Goal: Task Accomplishment & Management: Manage account settings

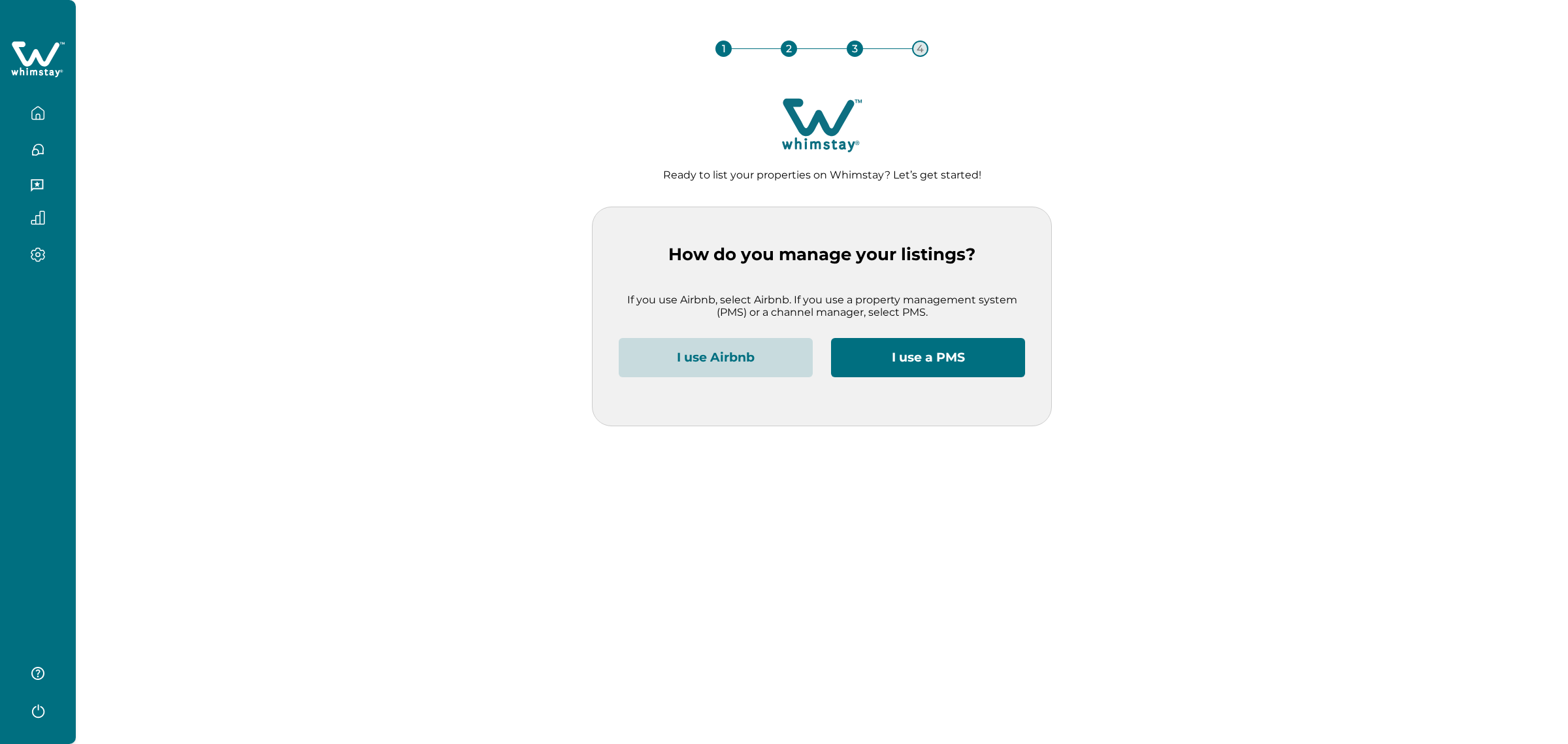
click at [715, 364] on button "I use Airbnb" at bounding box center [716, 357] width 194 height 39
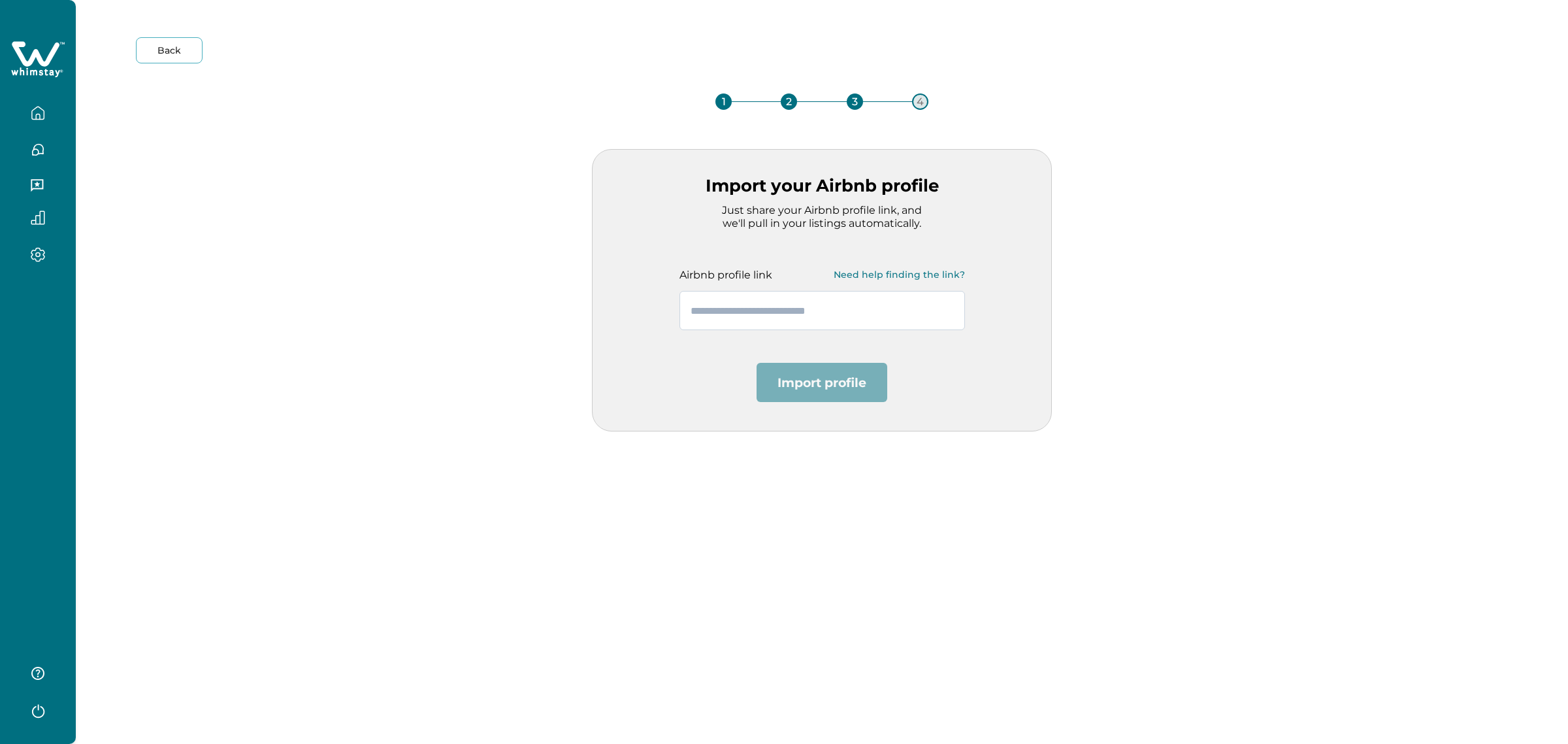
click at [741, 306] on input "text" at bounding box center [822, 310] width 286 height 39
paste input "**********"
type input "**********"
click at [827, 366] on button "Import profile" at bounding box center [822, 382] width 131 height 39
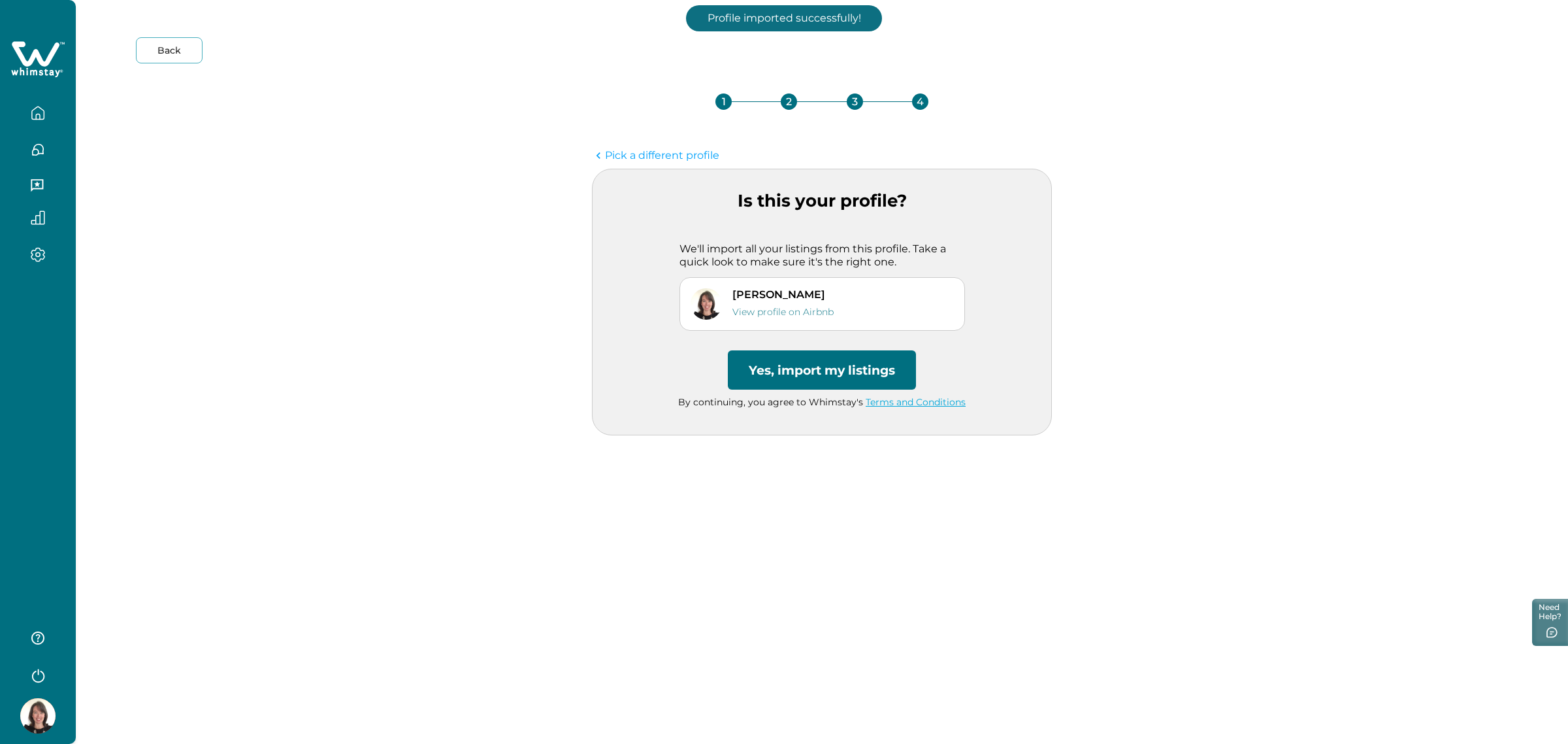
click at [827, 365] on button "Yes, import my listings" at bounding box center [821, 370] width 188 height 39
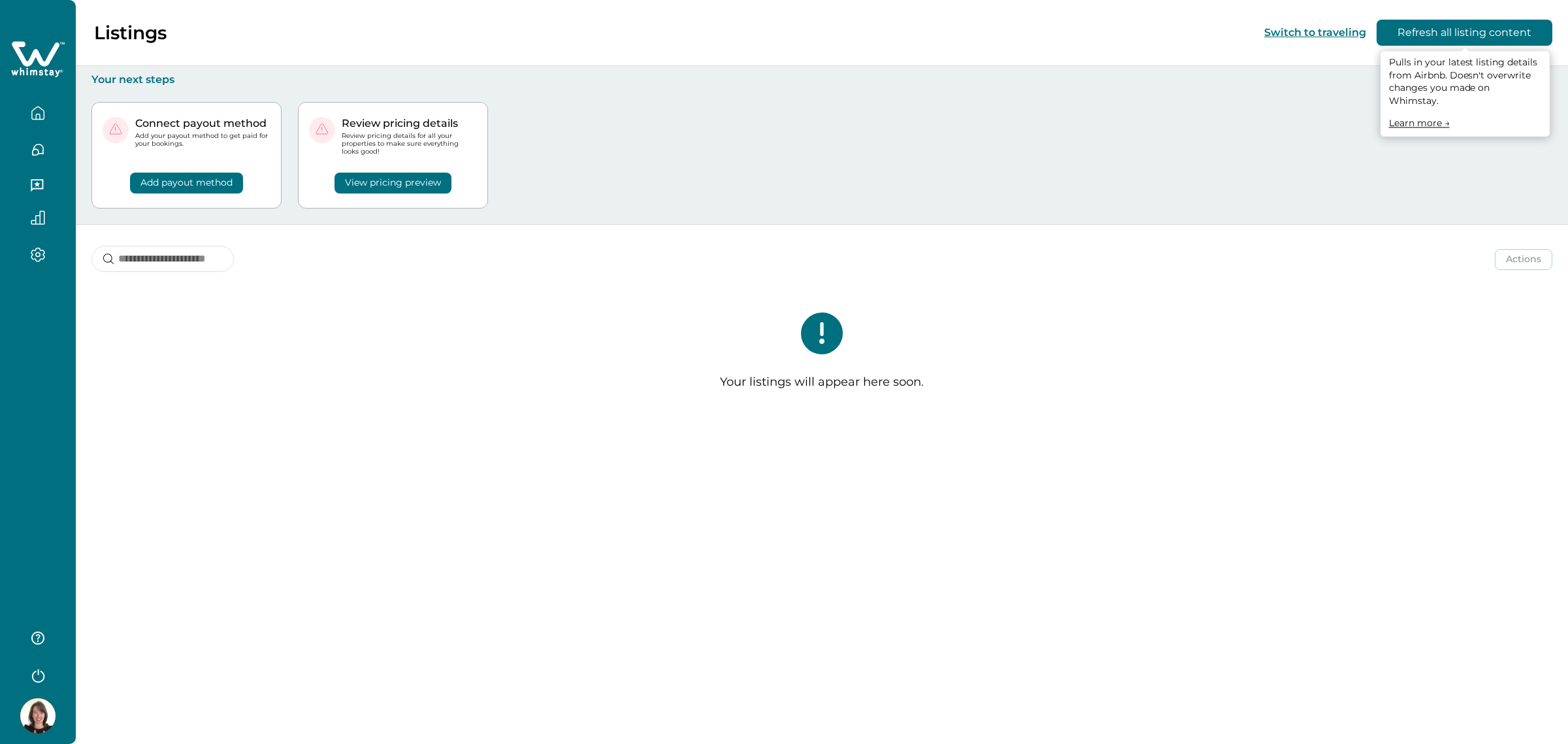
click at [1423, 34] on button "Refresh all listing content" at bounding box center [1464, 32] width 176 height 26
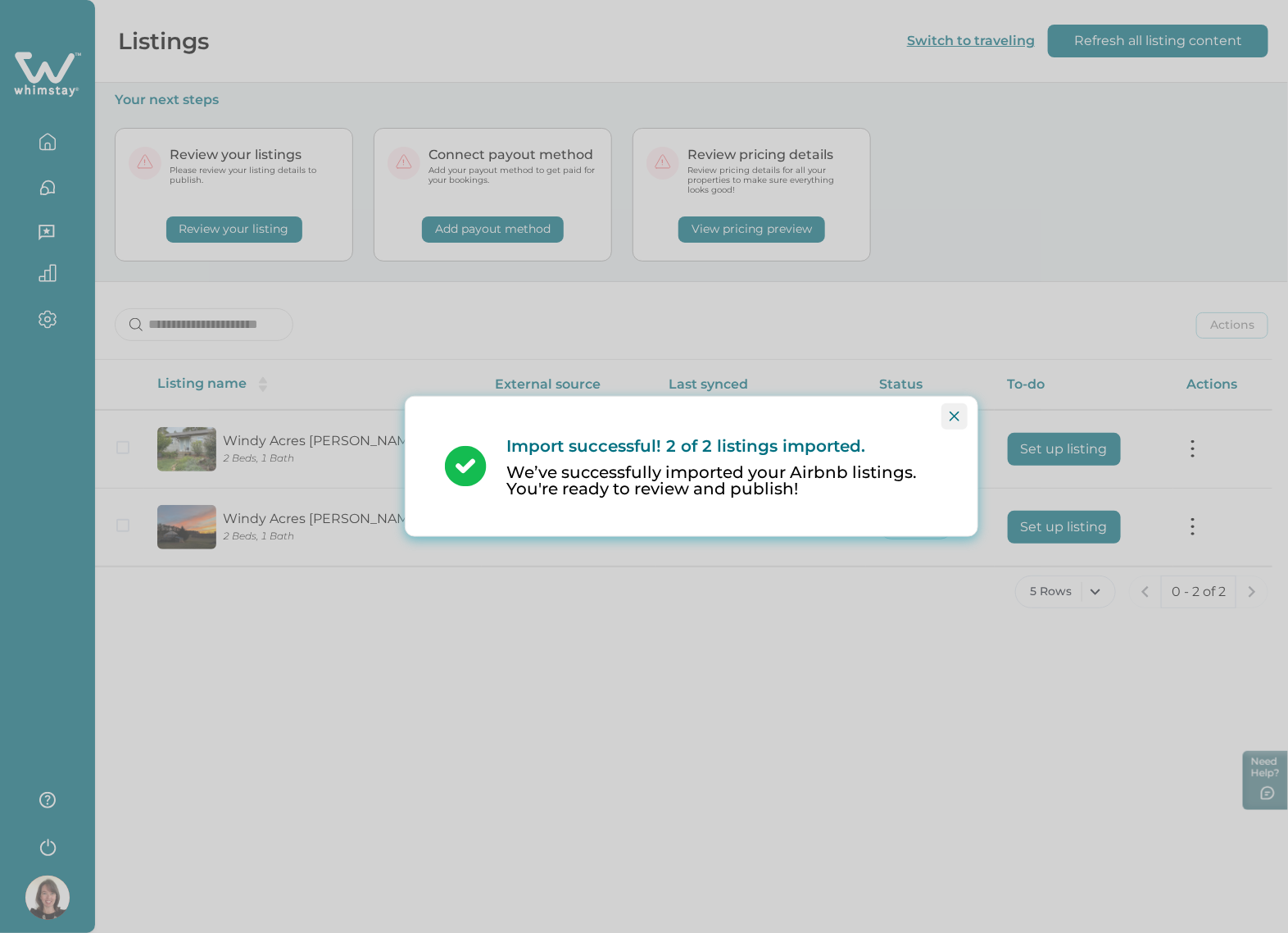
click at [957, 415] on icon "Close" at bounding box center [955, 416] width 10 height 10
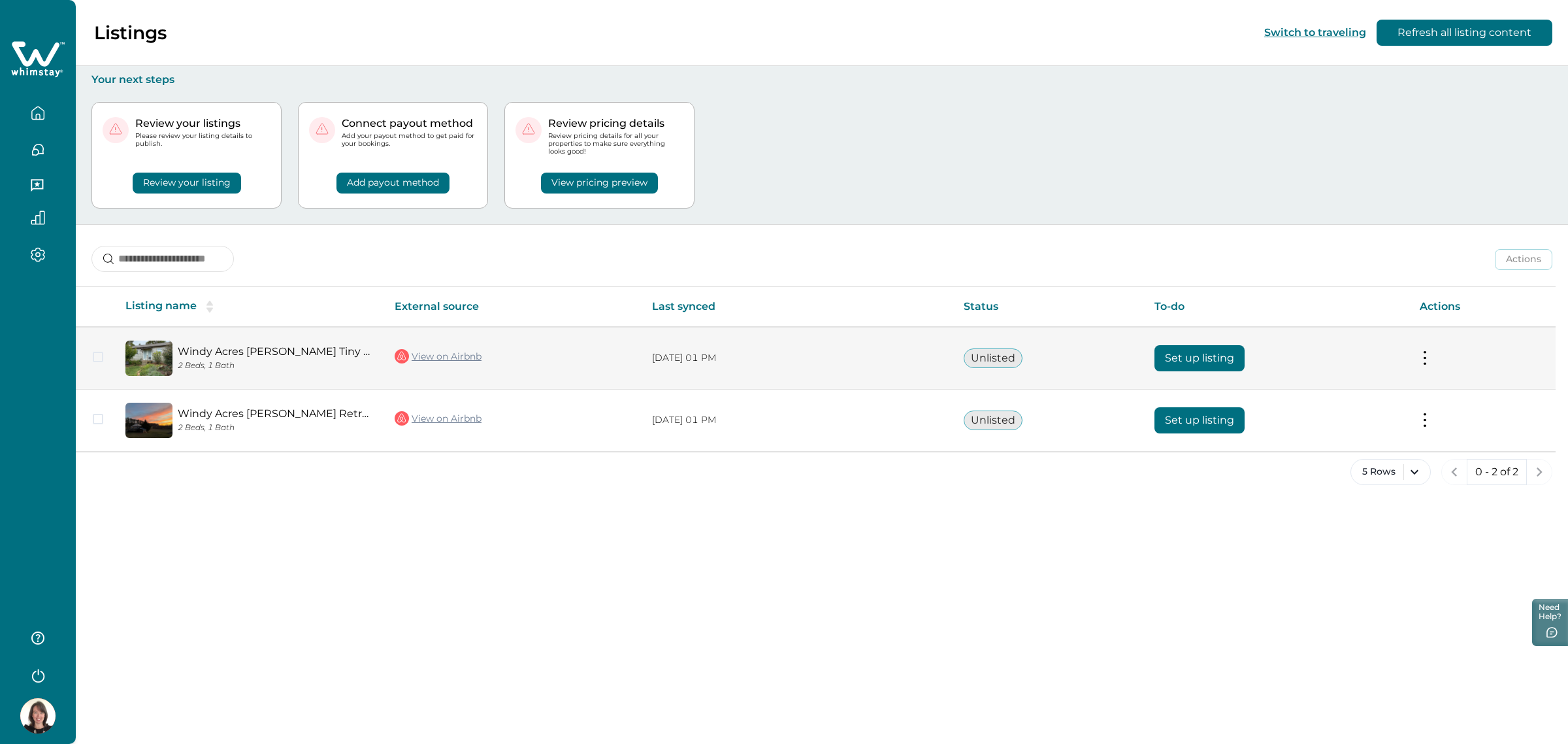
click at [1200, 350] on button "Set up listing" at bounding box center [1199, 358] width 90 height 26
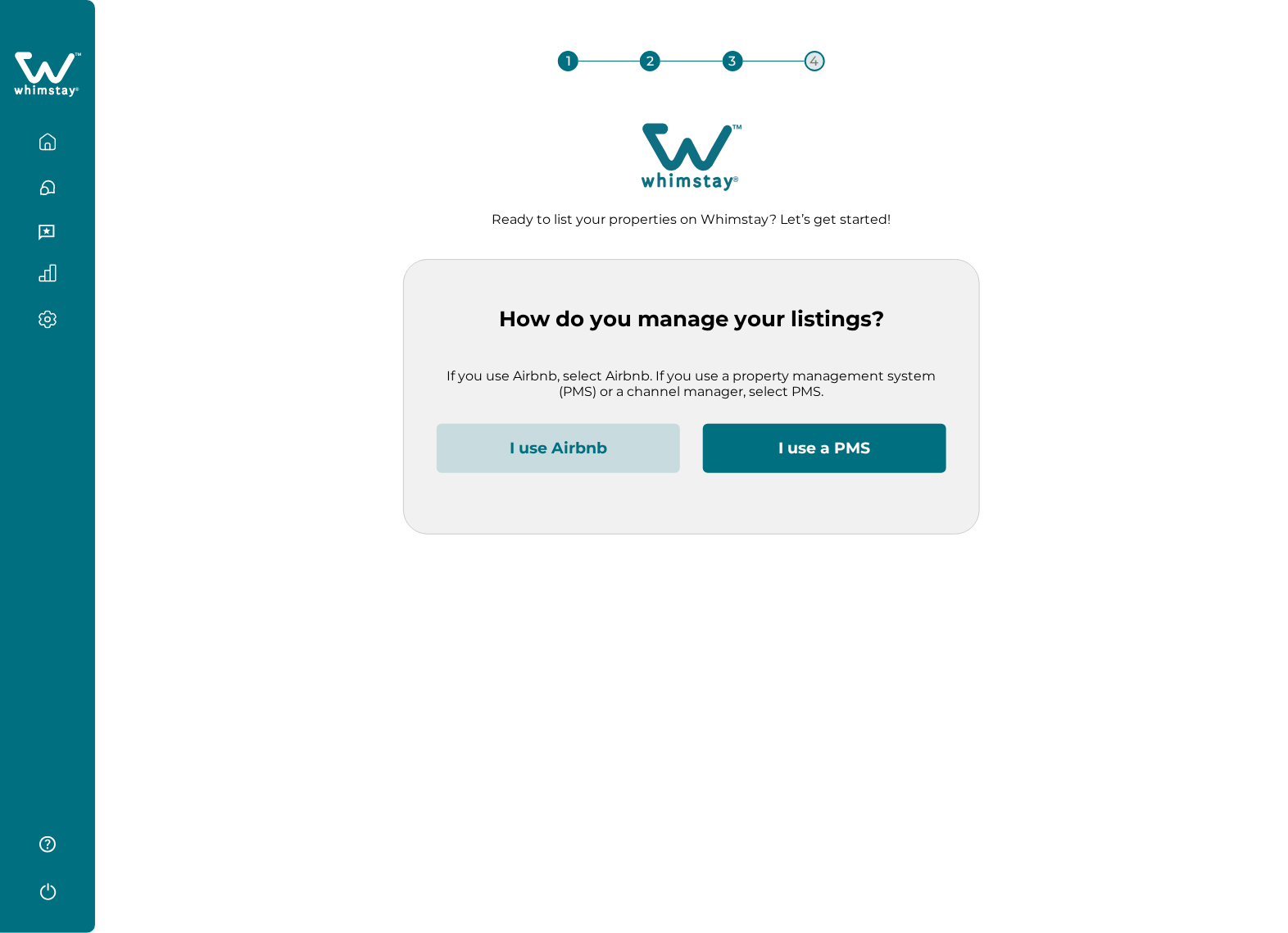
click at [474, 436] on button "I use Airbnb" at bounding box center [558, 448] width 243 height 49
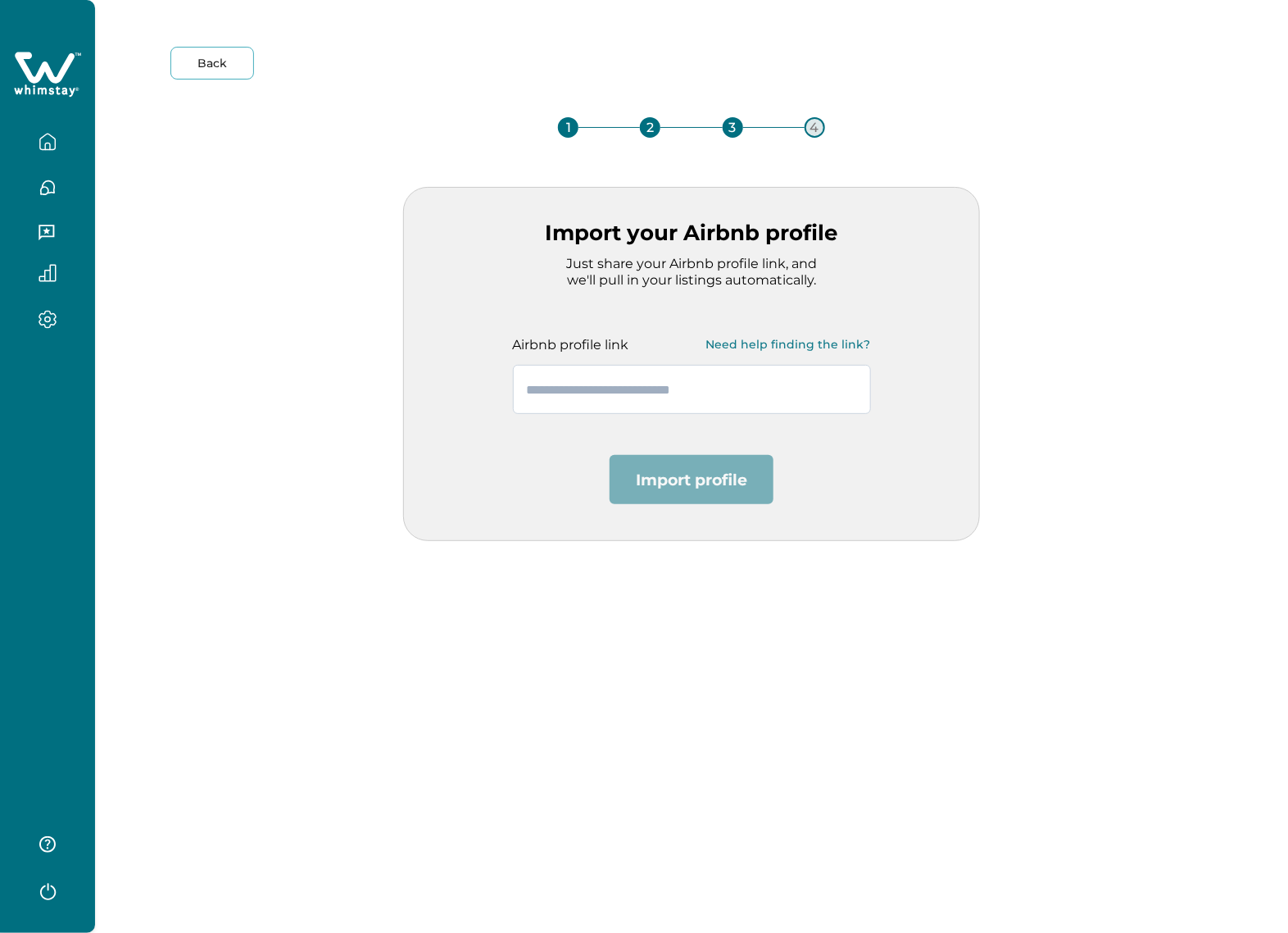
click at [735, 400] on input "text" at bounding box center [691, 389] width 358 height 49
paste input "**********"
type input "**********"
click at [717, 474] on button "Import profile" at bounding box center [691, 479] width 164 height 49
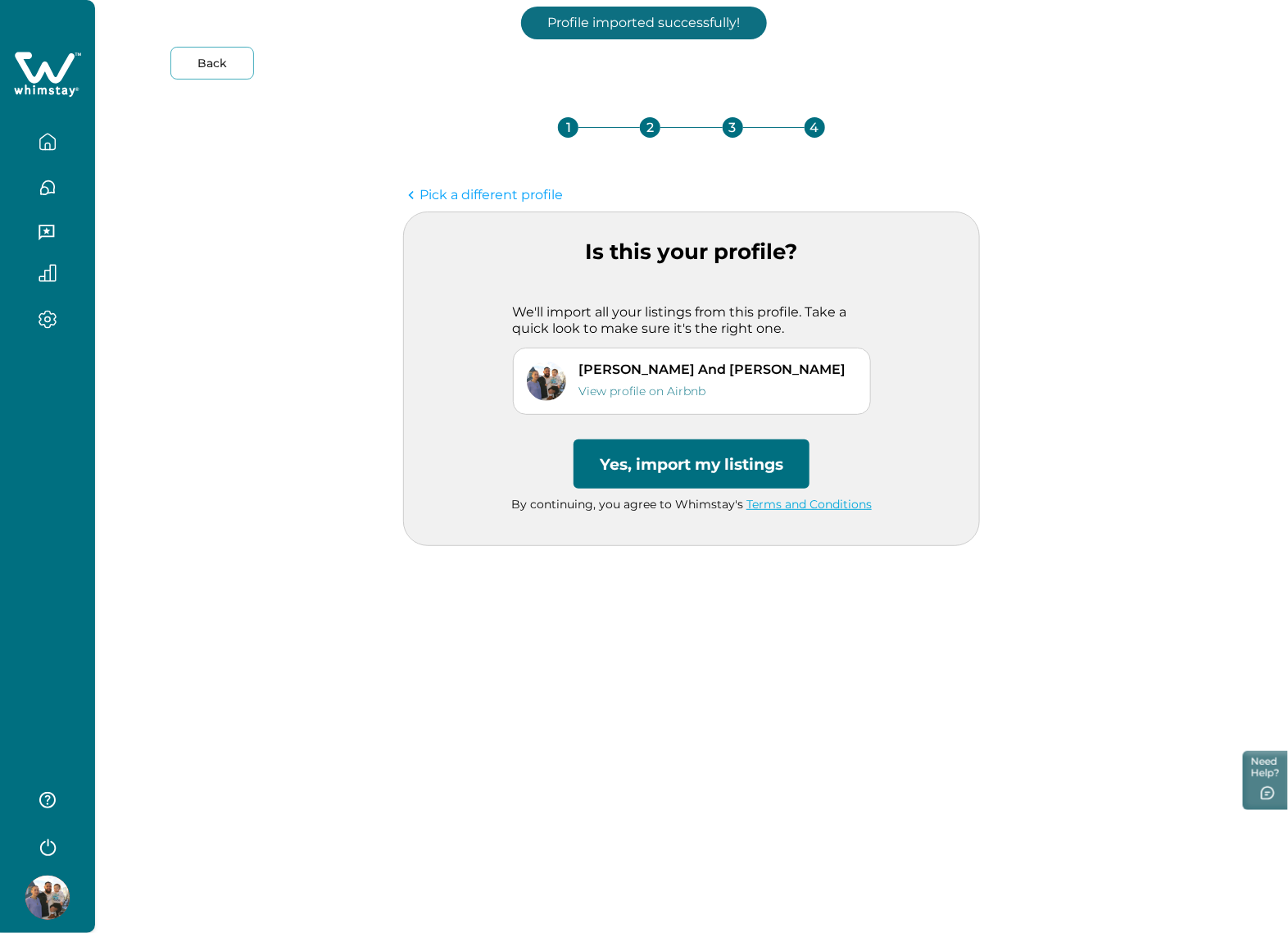
click at [701, 445] on button "Yes, import my listings" at bounding box center [691, 464] width 236 height 49
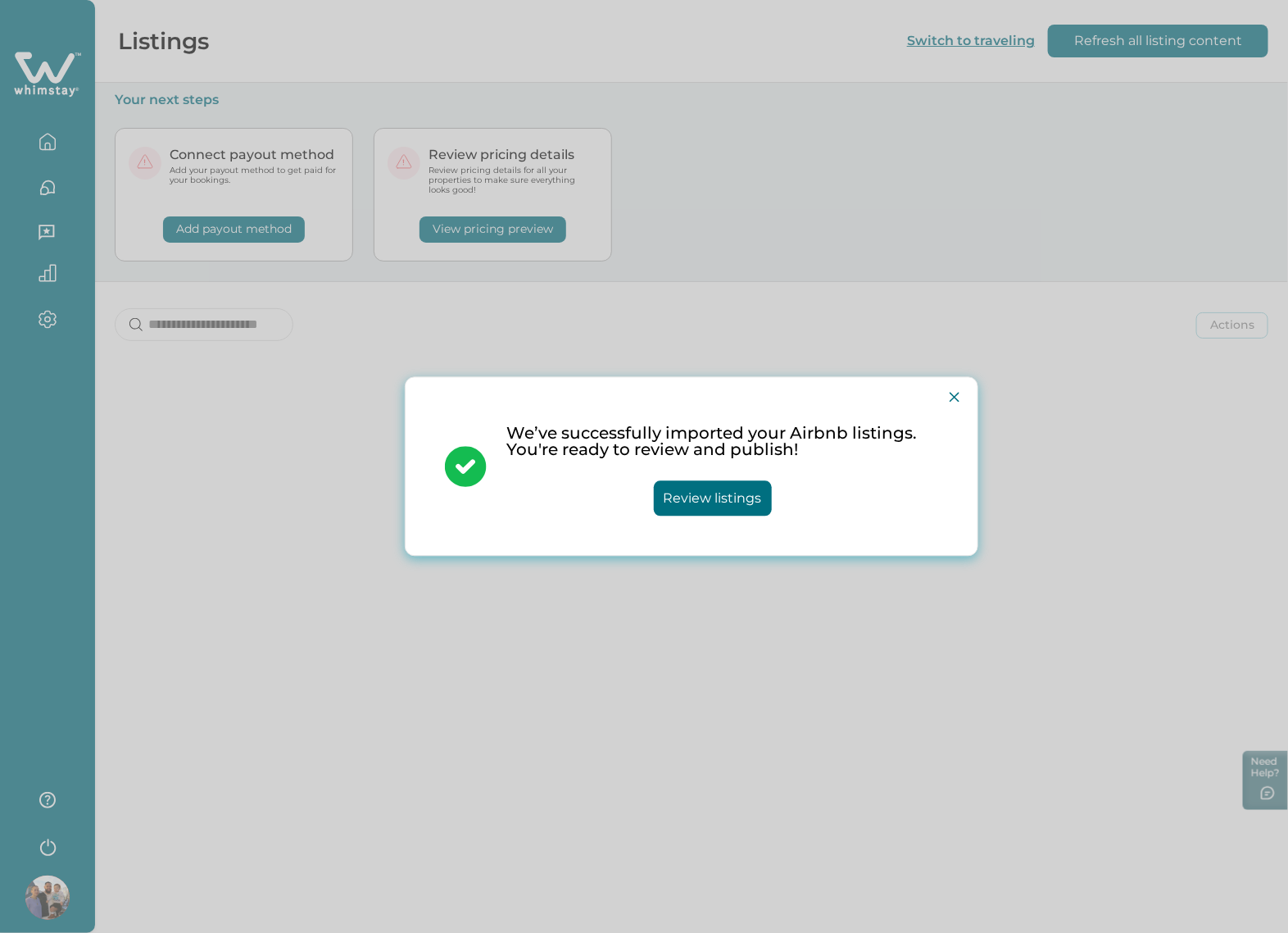
click at [939, 400] on div "We’ve successfully imported your Airbnb listings. You're ready to review and pu…" at bounding box center [691, 466] width 533 height 165
click at [947, 398] on button "Close" at bounding box center [954, 397] width 26 height 26
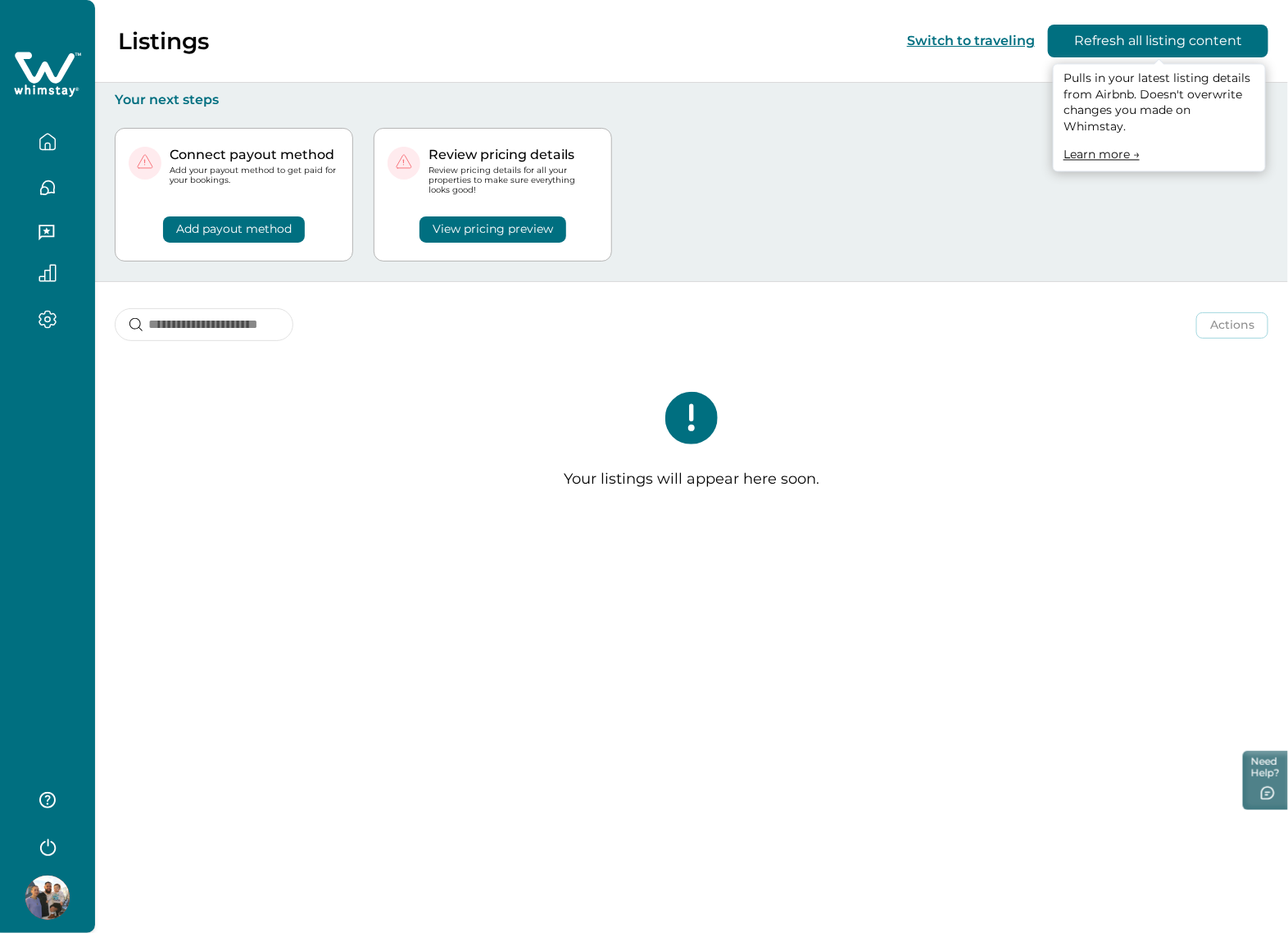
click at [1147, 53] on button "Refresh all listing content" at bounding box center [1158, 41] width 220 height 33
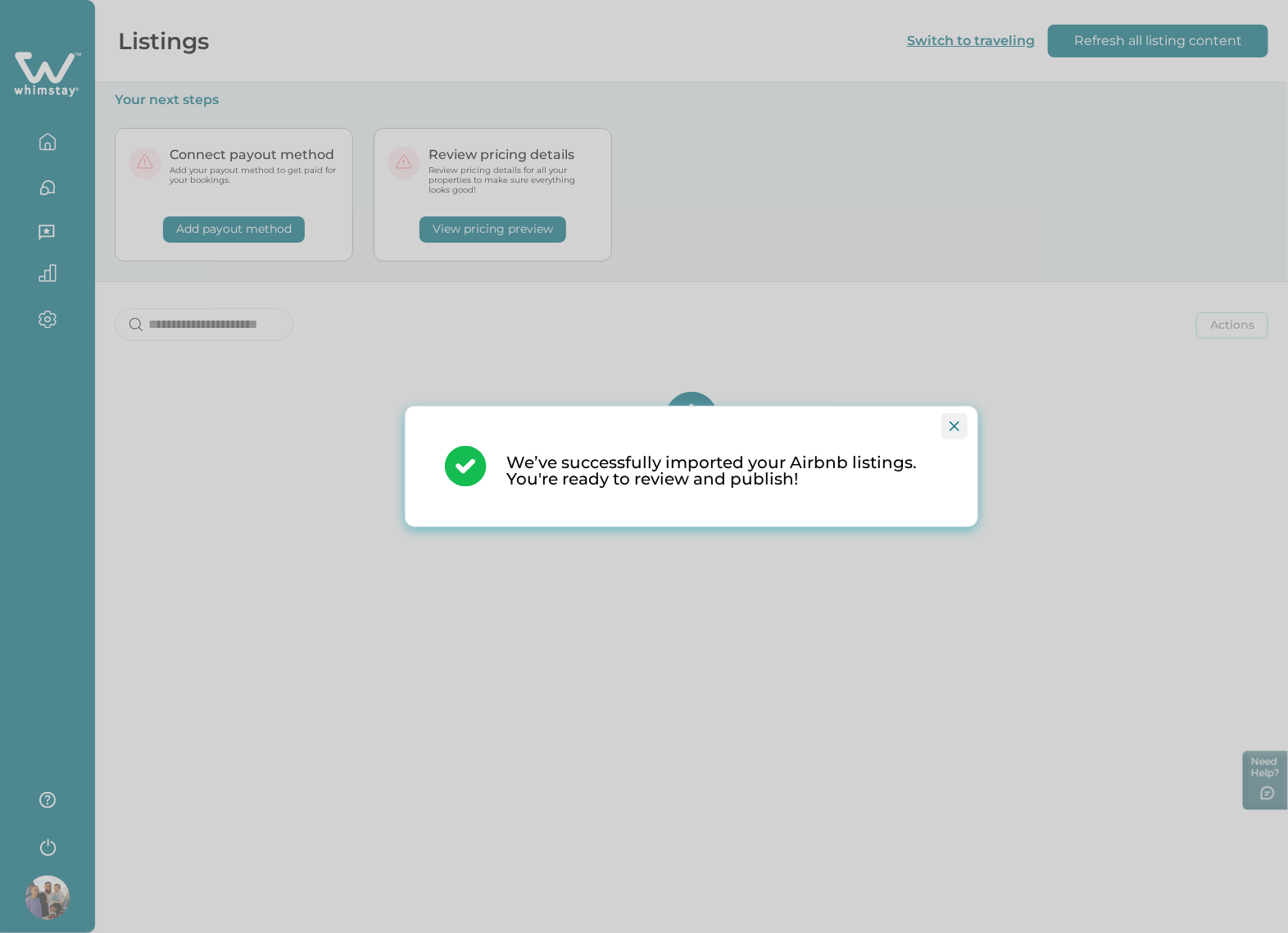
click at [956, 429] on icon "Close" at bounding box center [955, 426] width 10 height 10
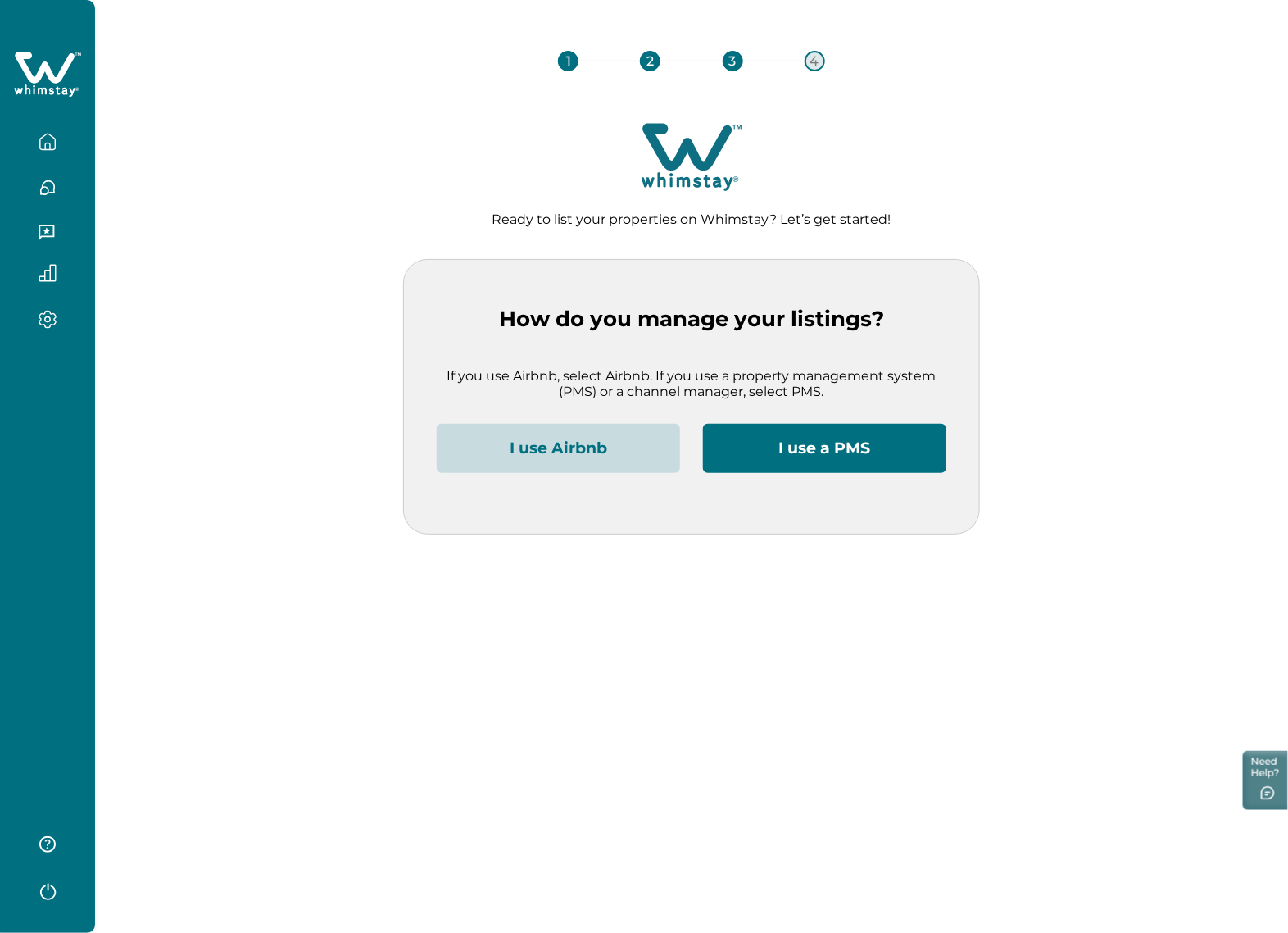
click at [555, 437] on button "I use Airbnb" at bounding box center [558, 448] width 243 height 49
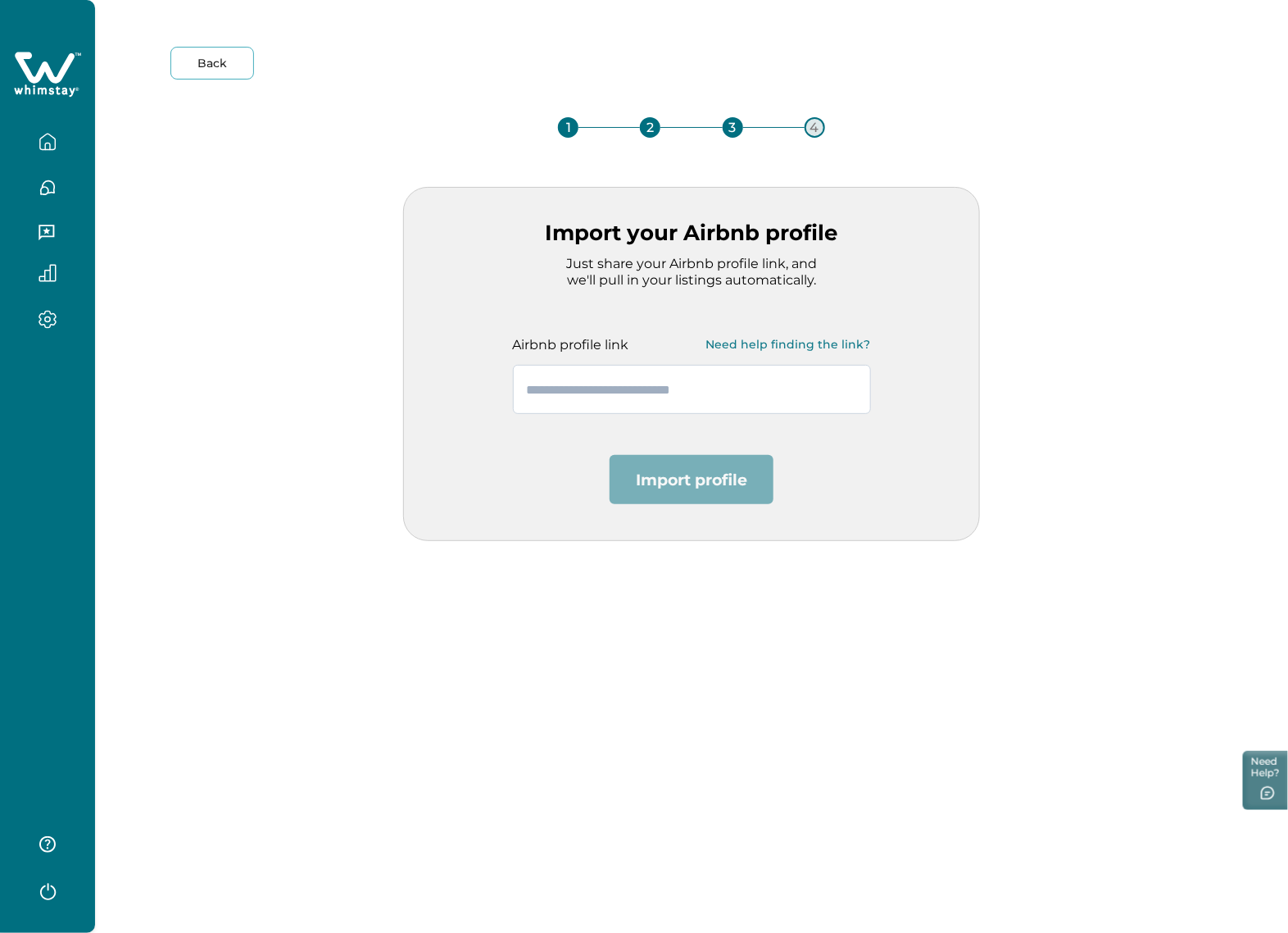
click at [679, 395] on input "text" at bounding box center [691, 389] width 358 height 49
paste input "**********"
type input "**********"
click at [718, 488] on button "Import profile" at bounding box center [691, 479] width 164 height 49
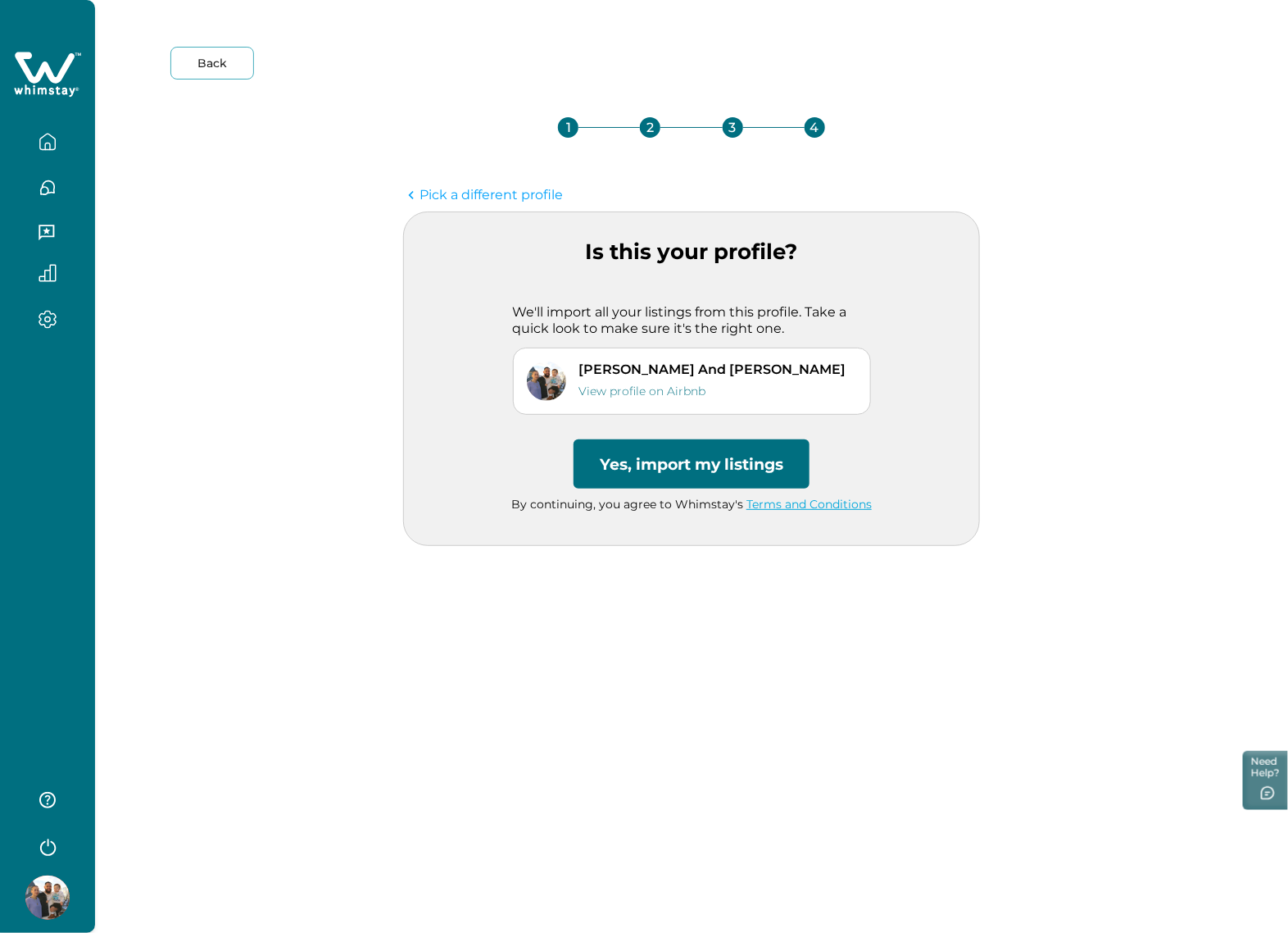
click at [777, 457] on button "Yes, import my listings" at bounding box center [691, 464] width 236 height 49
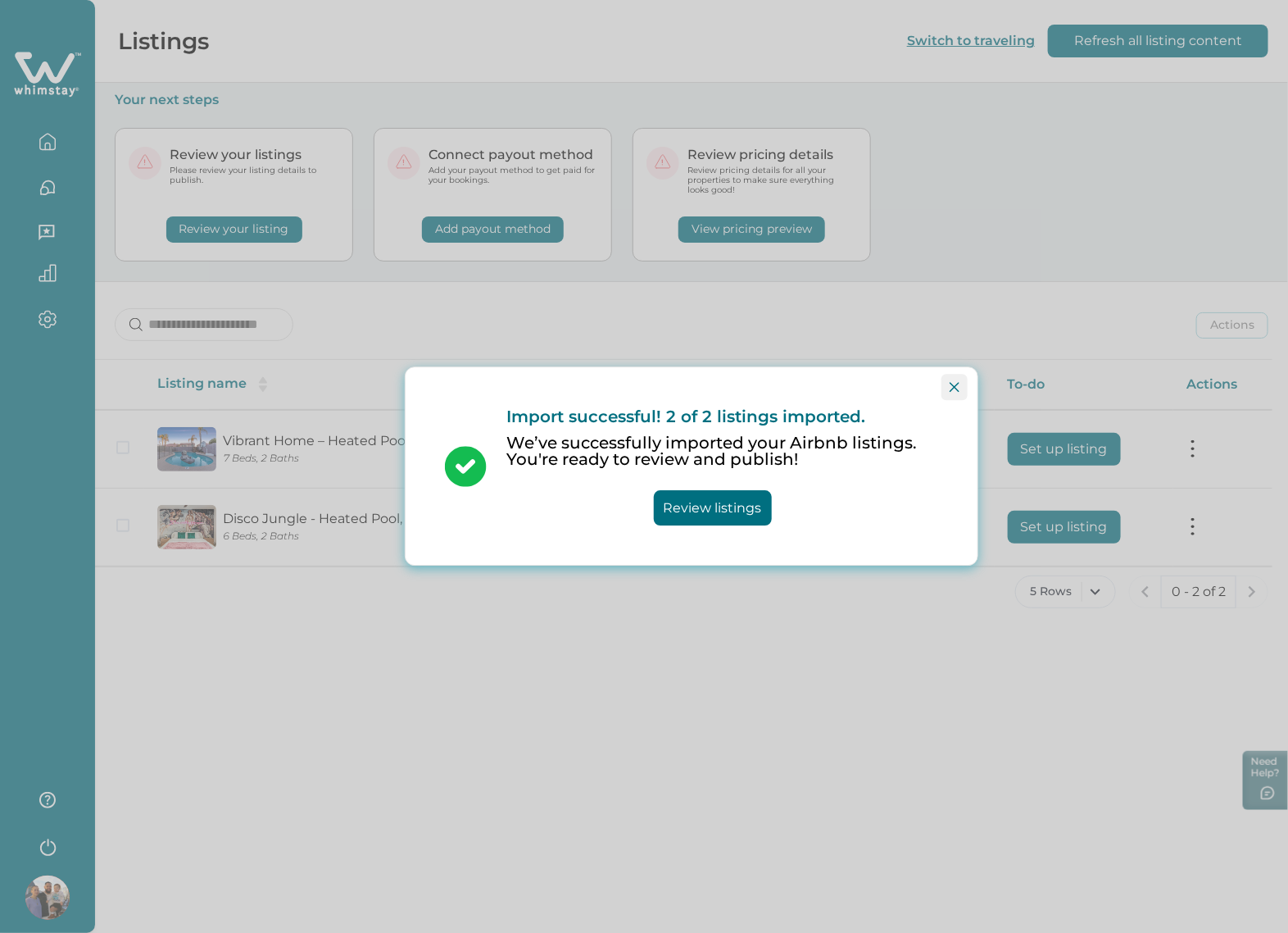
click at [959, 385] on icon "Close" at bounding box center [955, 386] width 10 height 10
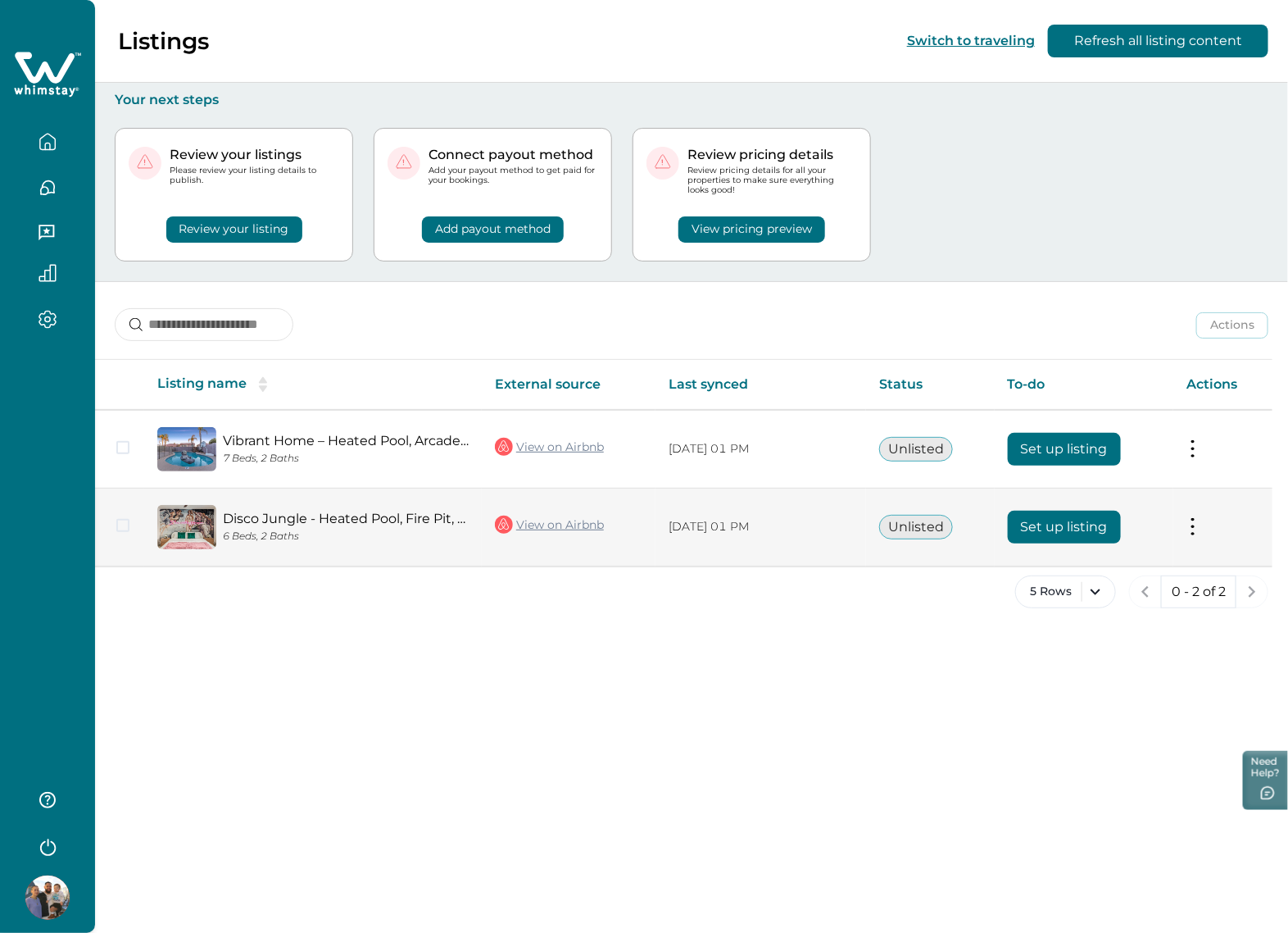
click at [1052, 524] on button "Set up listing" at bounding box center [1064, 527] width 113 height 33
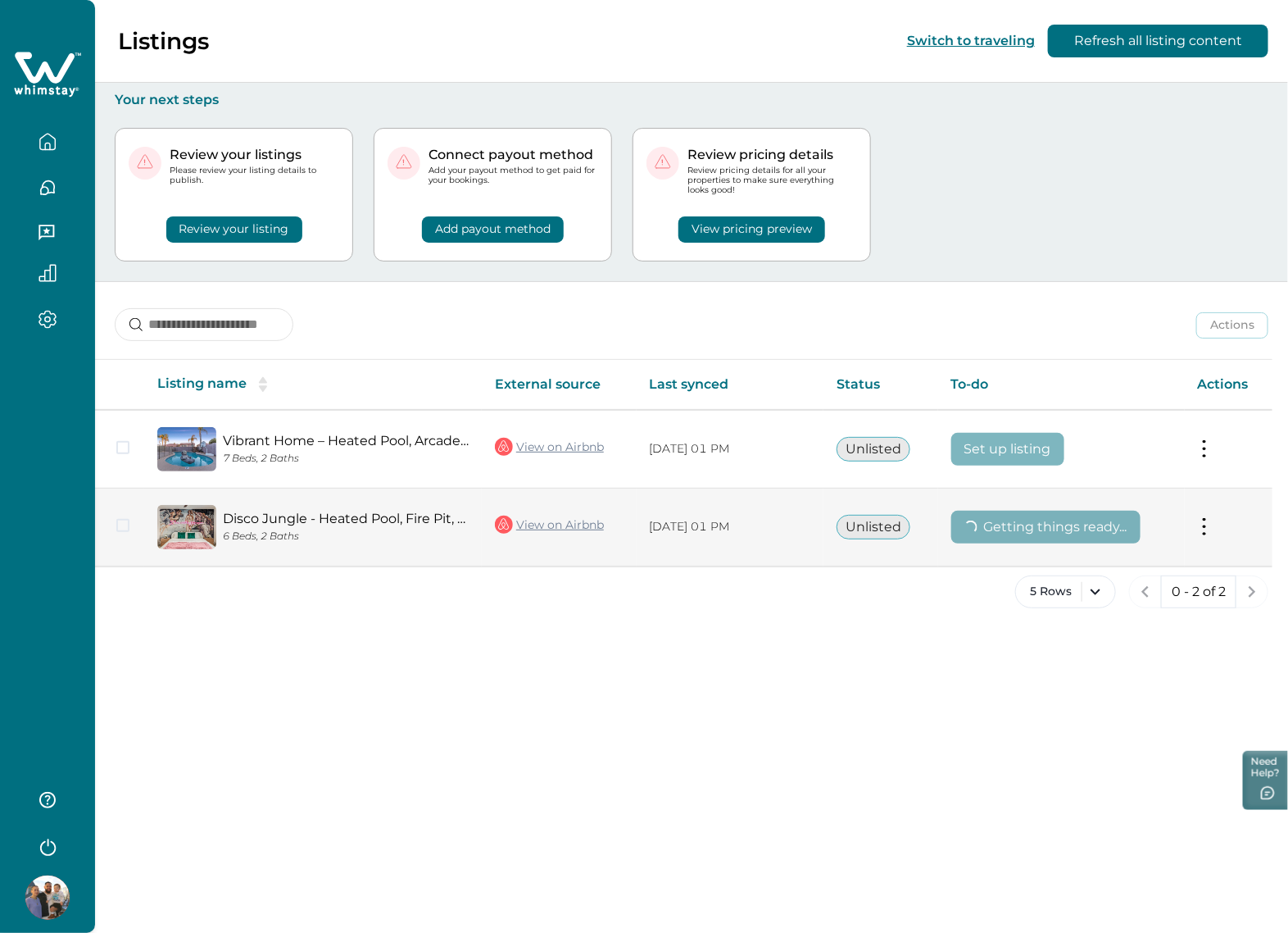
click at [562, 517] on link "View on Airbnb" at bounding box center [549, 524] width 109 height 21
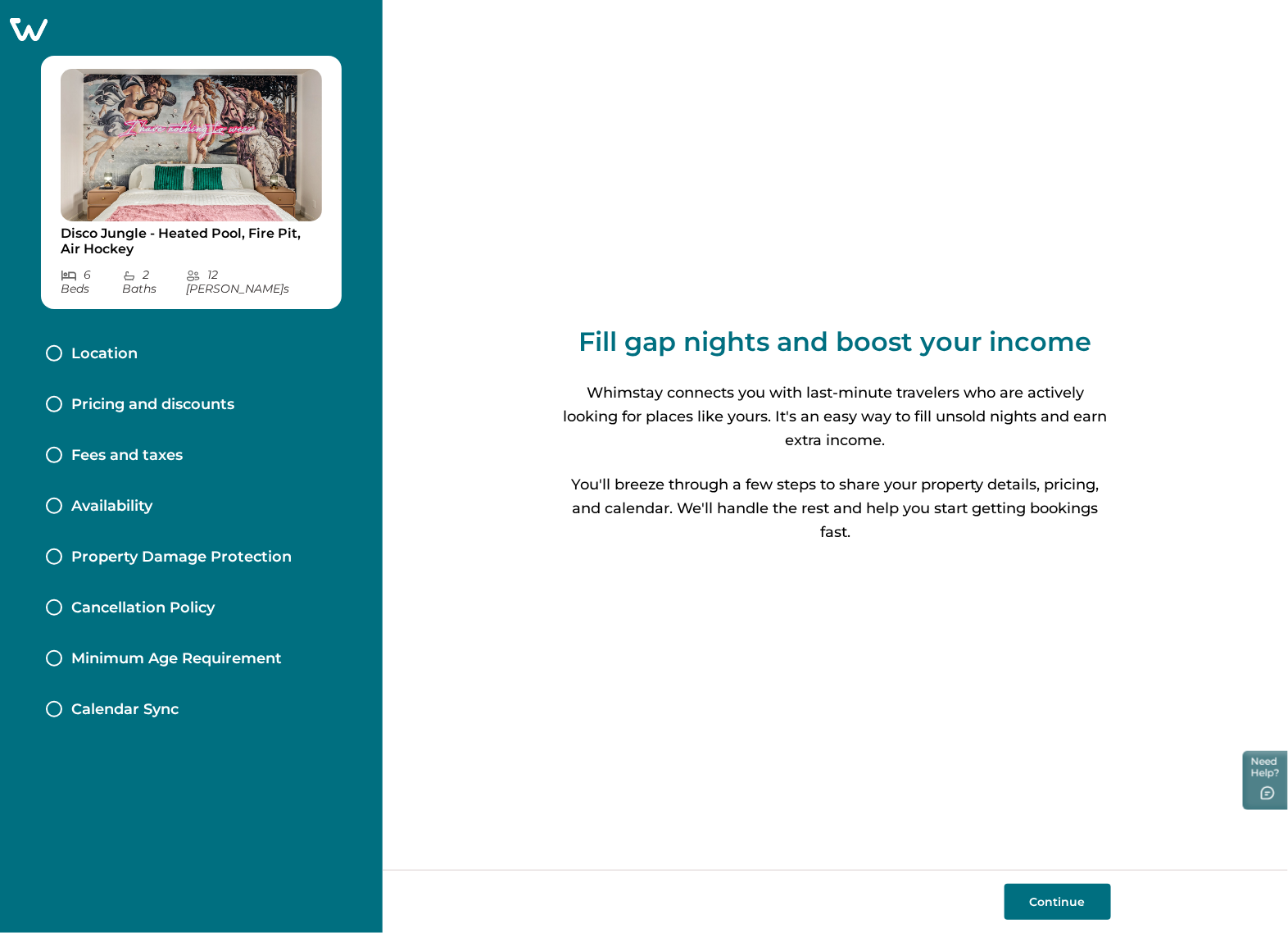
click at [166, 448] on p "Fees and taxes" at bounding box center [126, 456] width 111 height 18
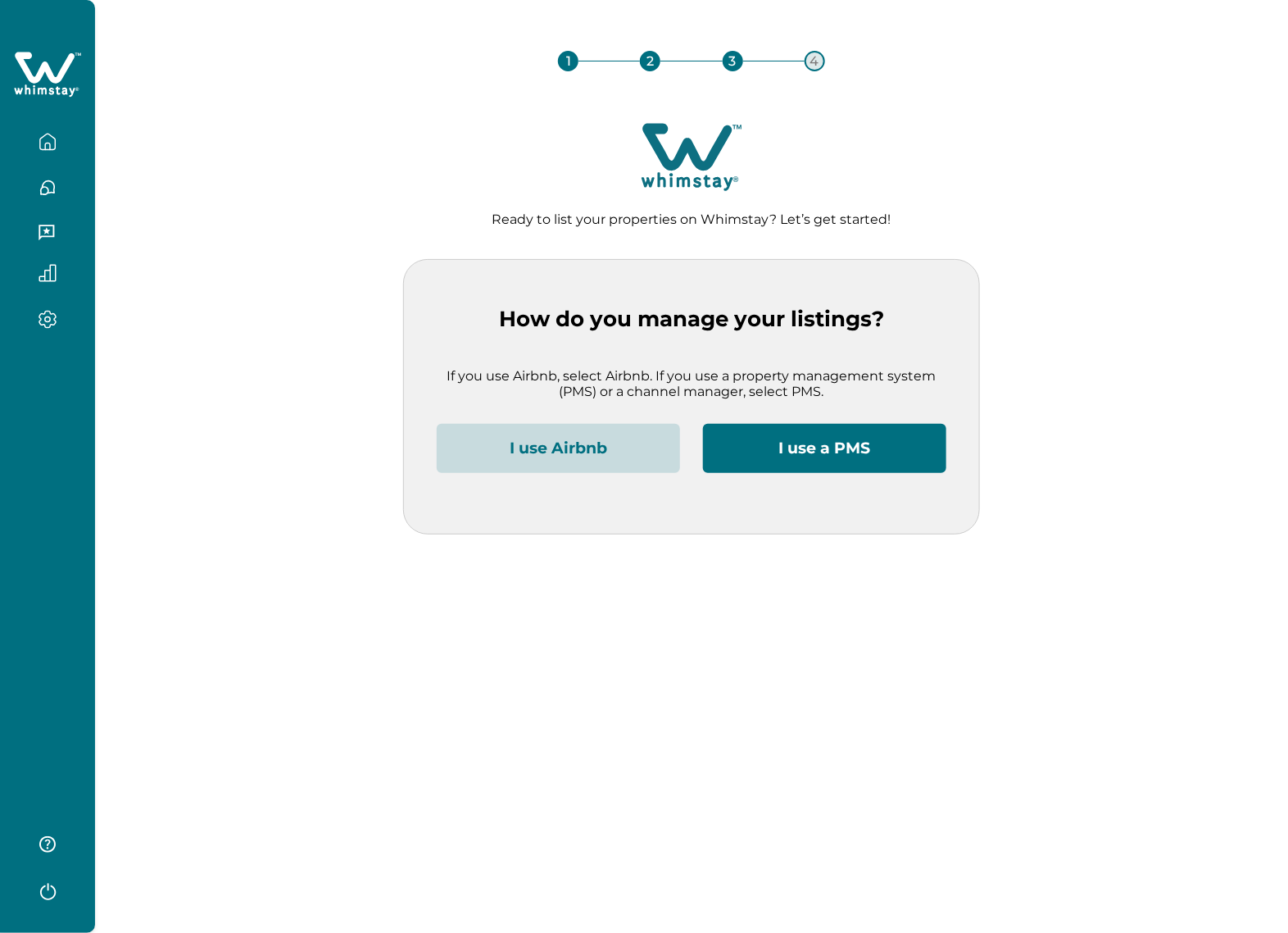
click at [603, 452] on button "I use Airbnb" at bounding box center [558, 448] width 243 height 49
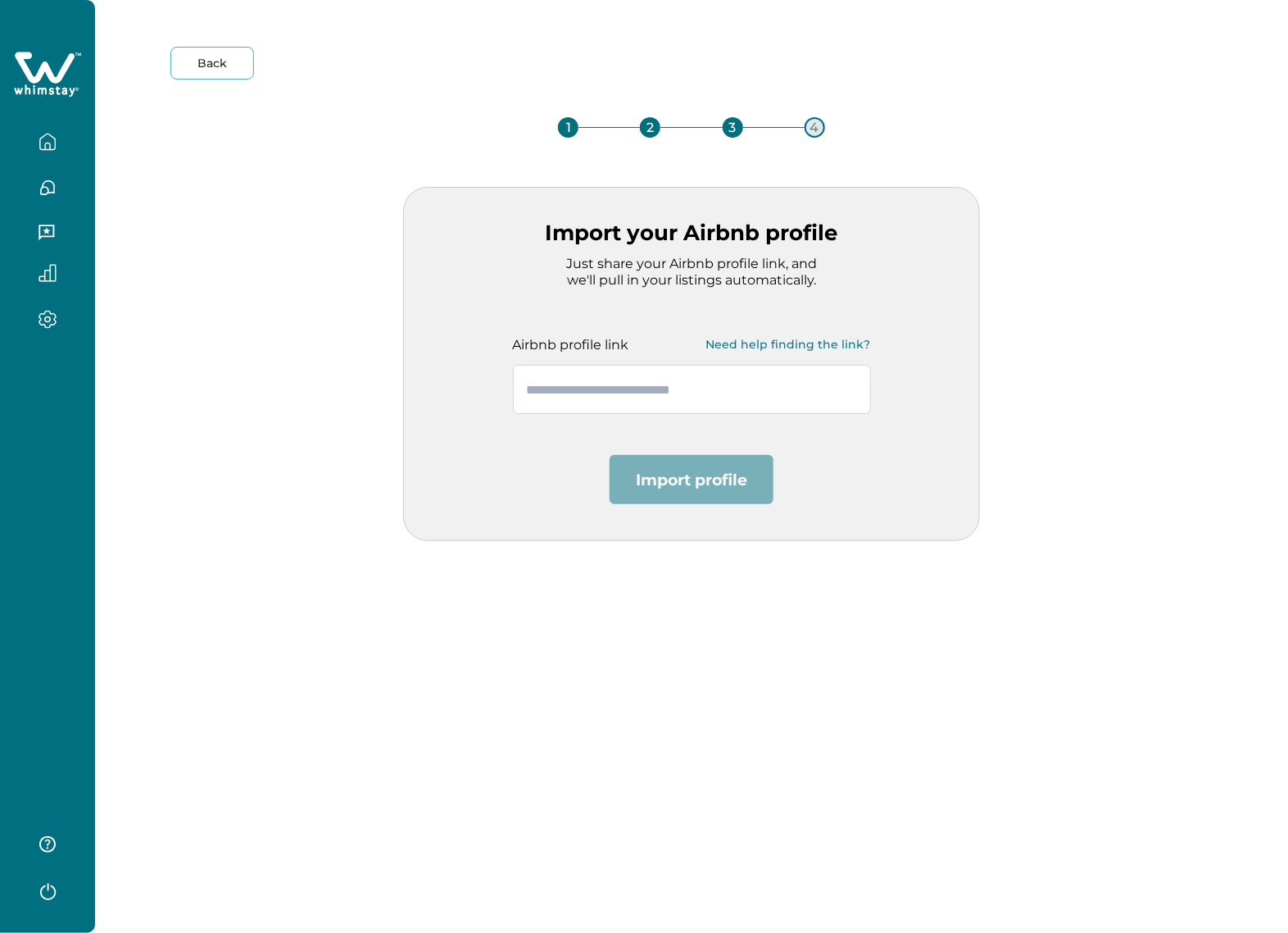
click at [606, 410] on input "text" at bounding box center [691, 389] width 358 height 49
paste input "**********"
type input "**********"
click at [709, 471] on button "Import profile" at bounding box center [691, 479] width 164 height 49
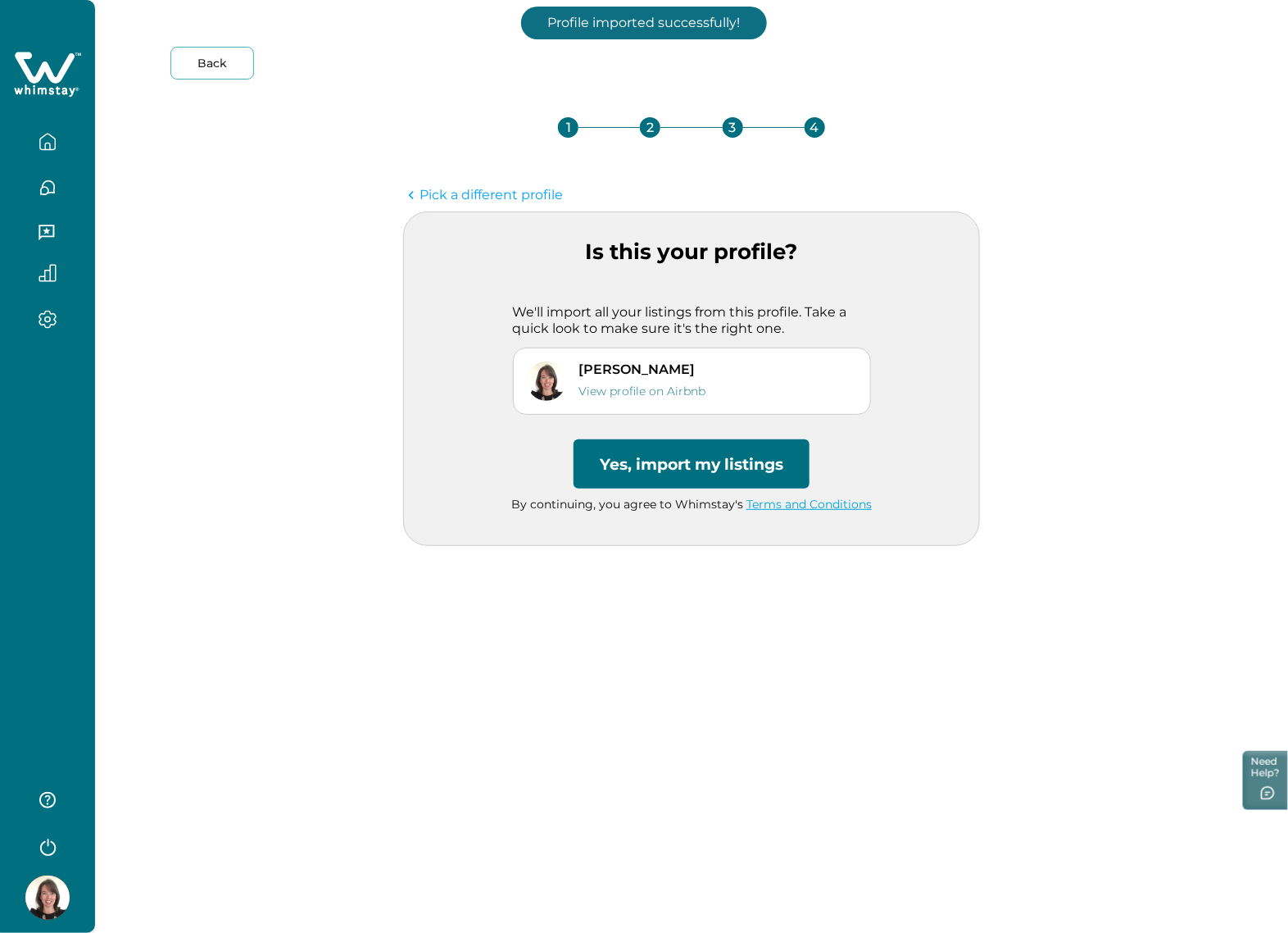
click at [640, 469] on button "Yes, import my listings" at bounding box center [691, 464] width 236 height 49
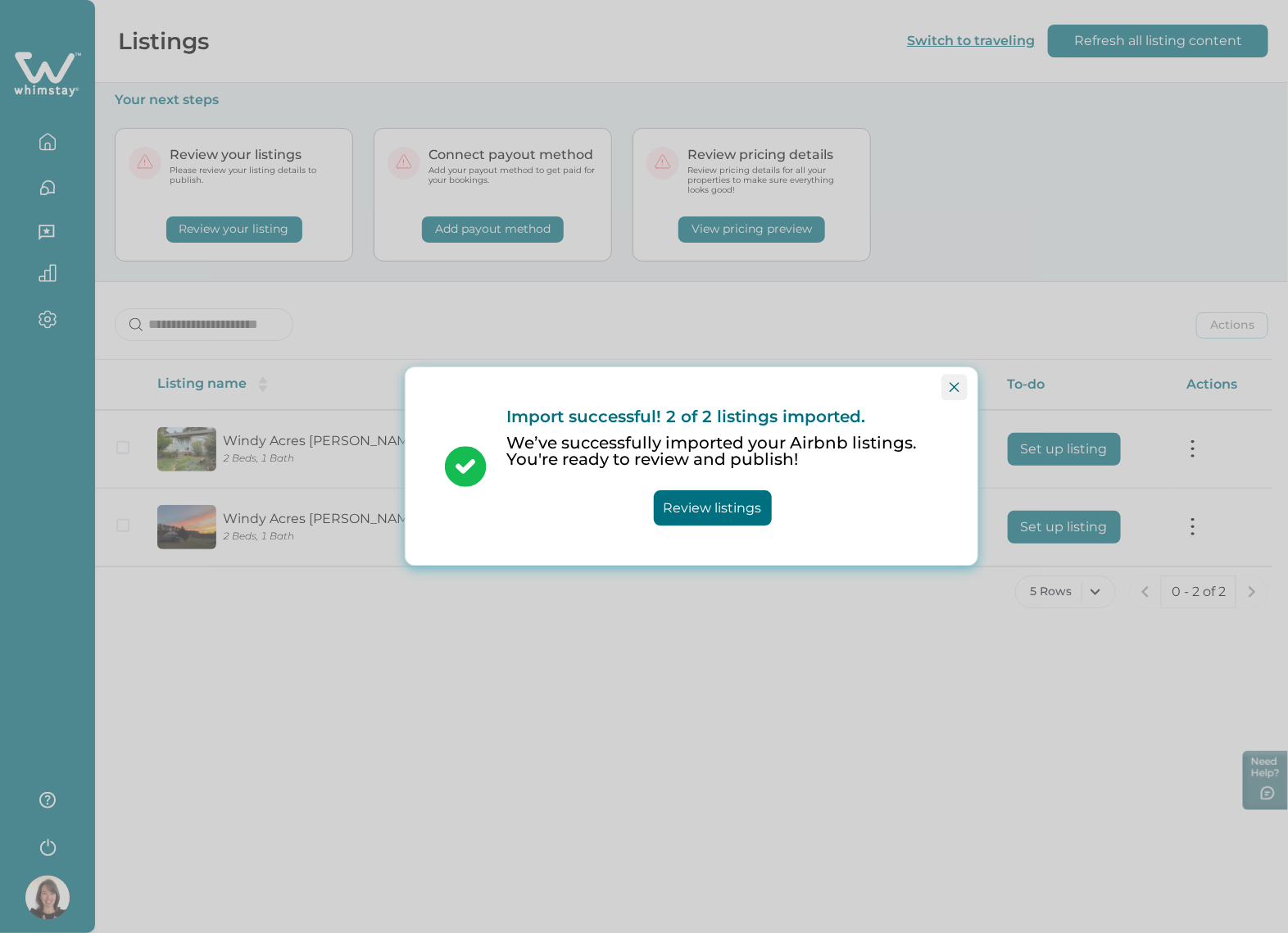
click at [946, 382] on button "Close" at bounding box center [954, 386] width 26 height 26
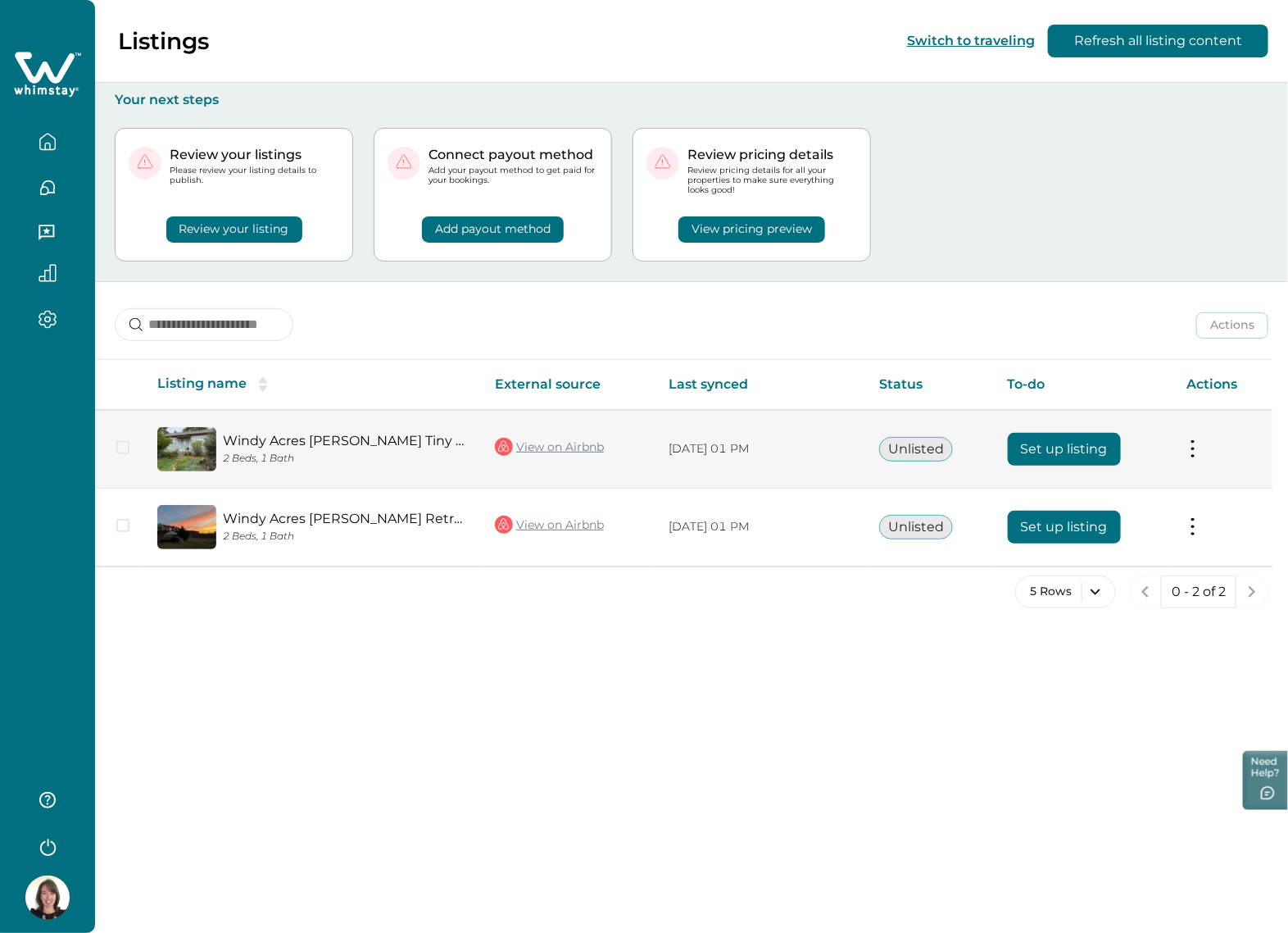
click at [1059, 452] on button "Set up listing" at bounding box center [1064, 449] width 113 height 33
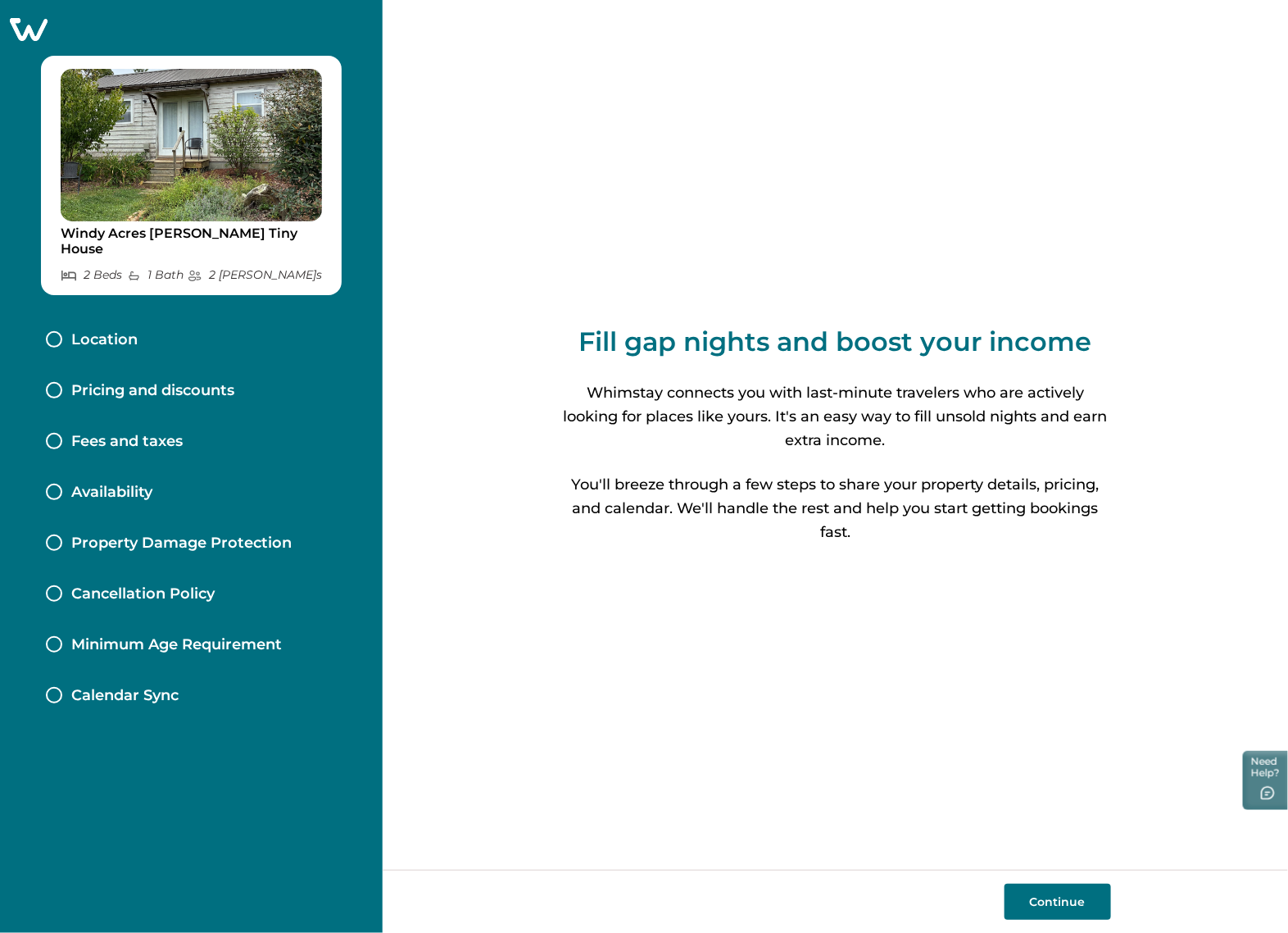
click at [154, 433] on p "Fees and taxes" at bounding box center [126, 441] width 111 height 18
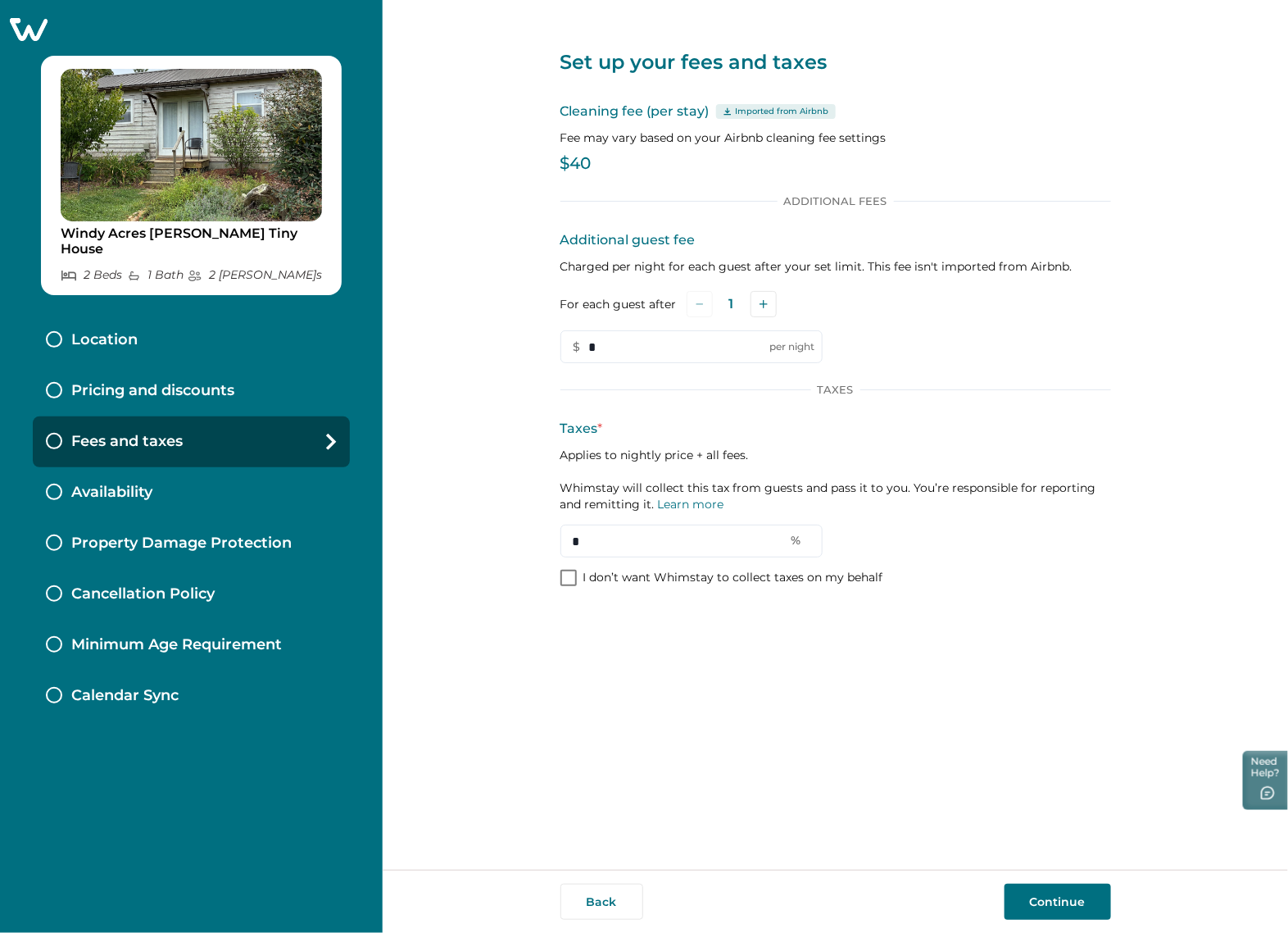
click at [41, 30] on icon at bounding box center [28, 30] width 38 height 23
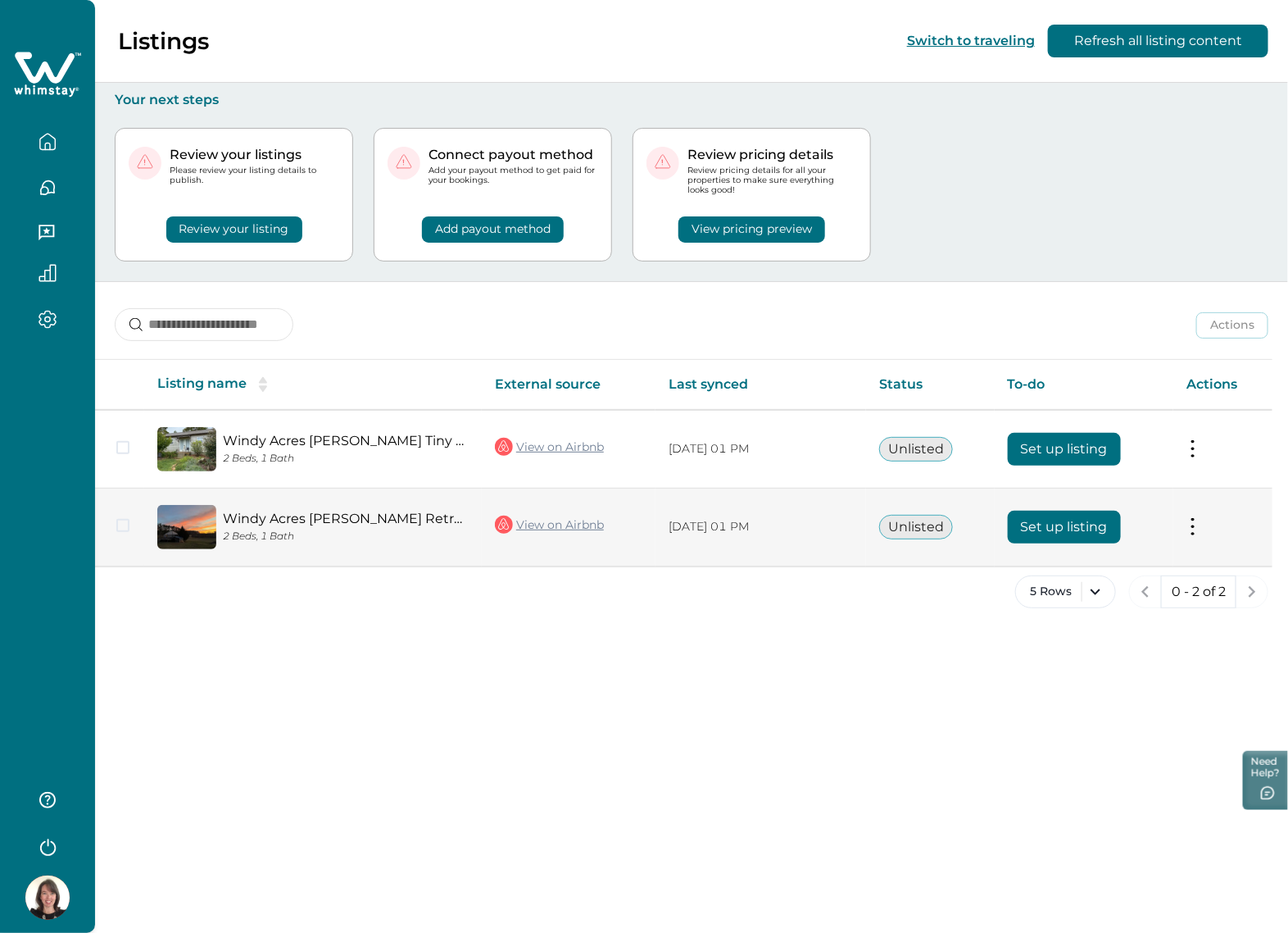
click at [1082, 525] on button "Set up listing" at bounding box center [1064, 527] width 113 height 33
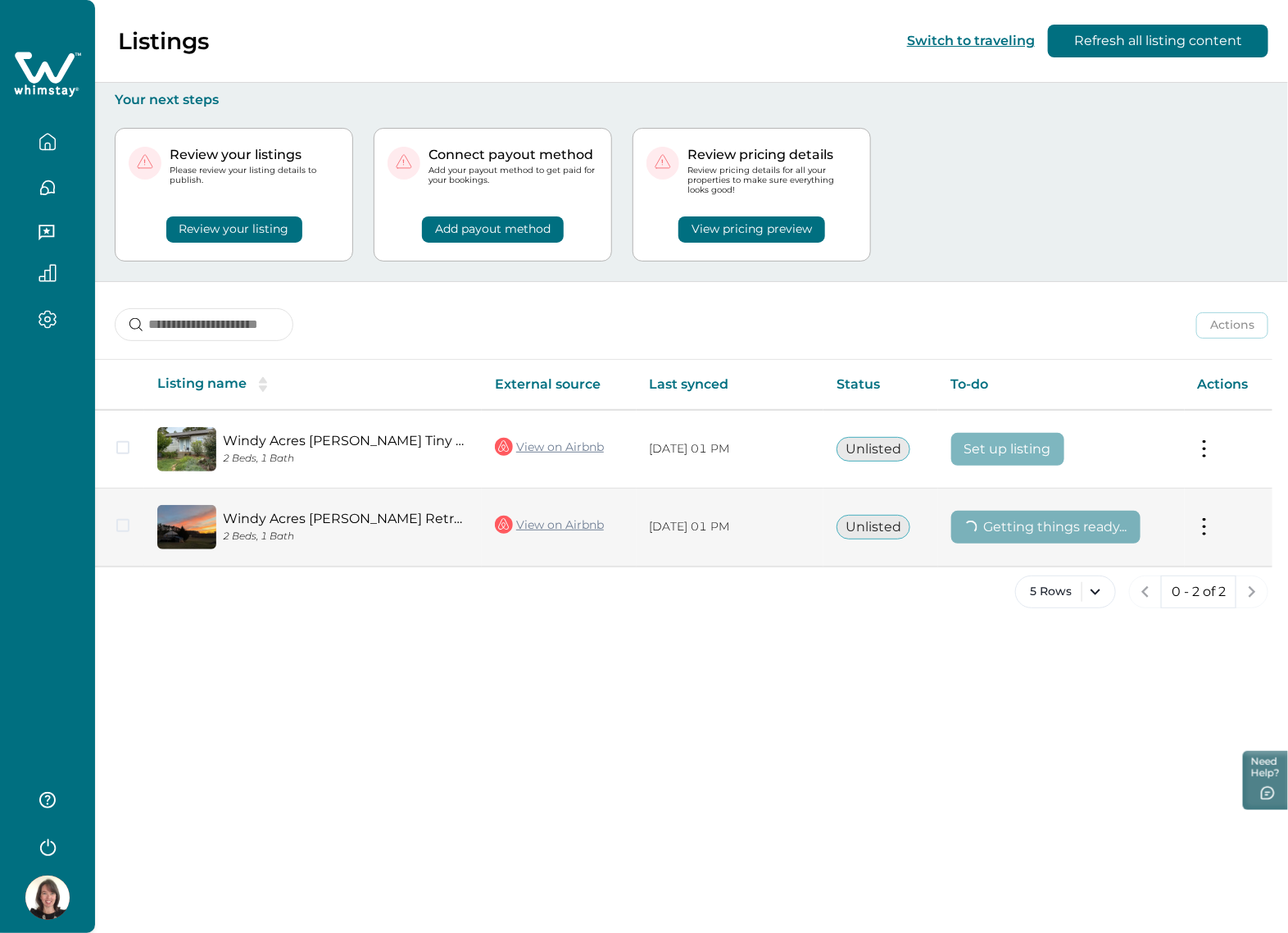
click at [561, 530] on link "View on Airbnb" at bounding box center [549, 524] width 109 height 21
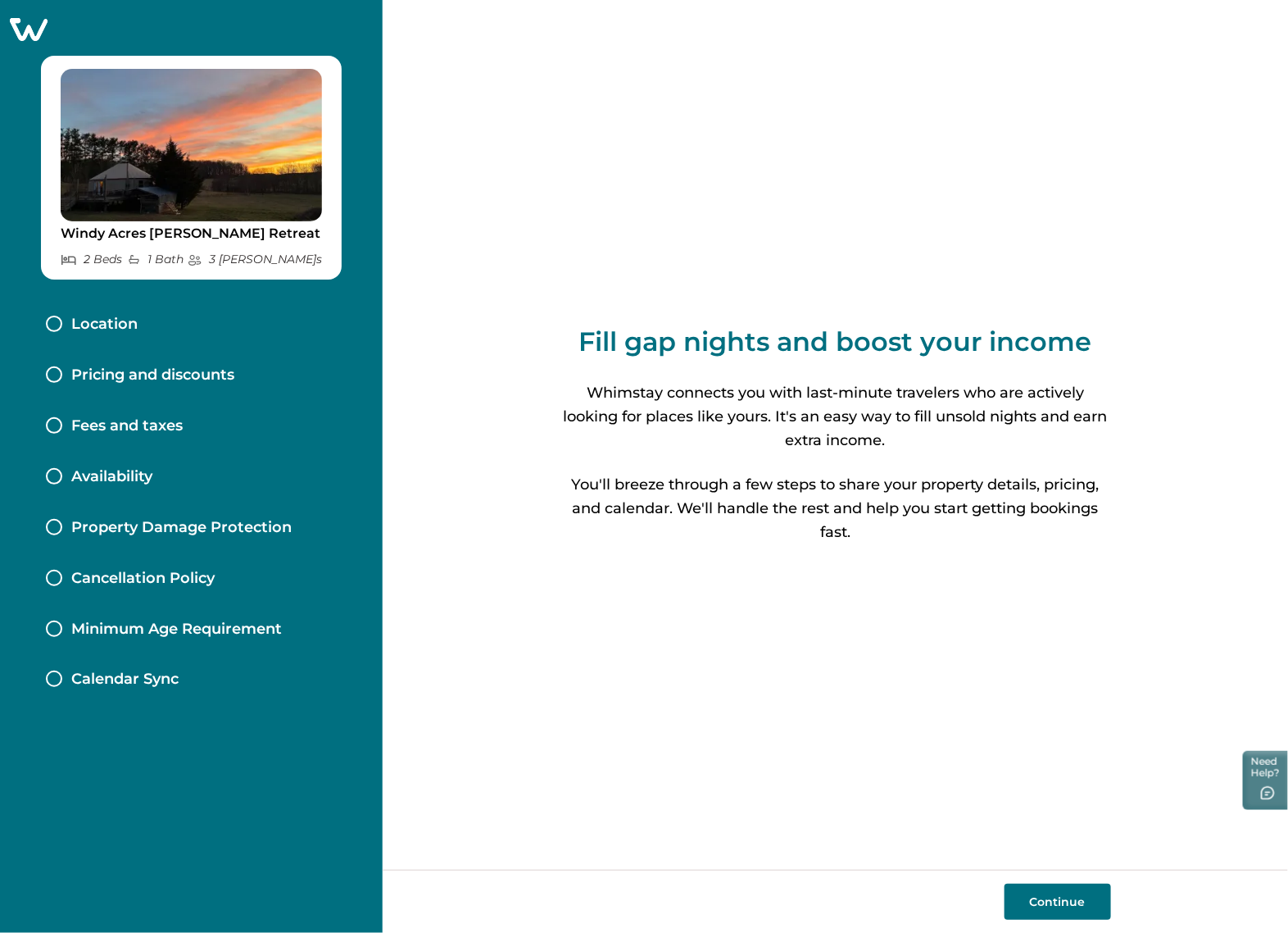
click at [239, 407] on div "Fees and taxes" at bounding box center [191, 426] width 317 height 51
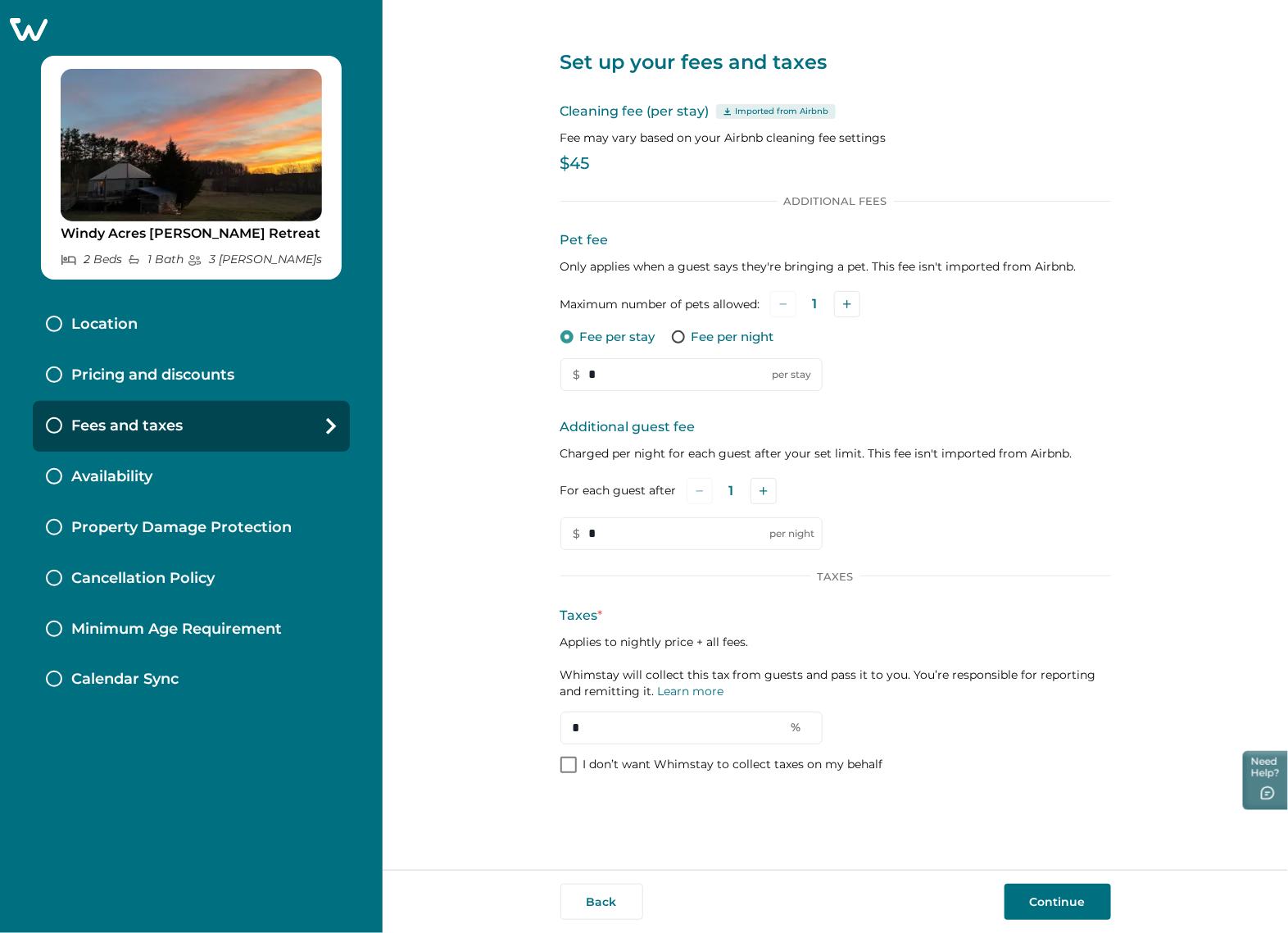
click at [1206, 854] on div "Set up your fees and taxes Cleaning fee (per stay) Imported from Airbnb Fee may…" at bounding box center [835, 435] width 906 height 869
